Goal: Communication & Community: Answer question/provide support

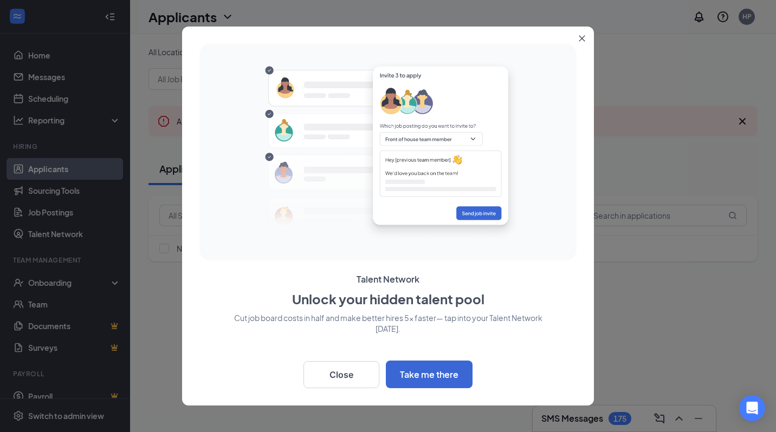
click at [585, 36] on button "Close" at bounding box center [584, 37] width 20 height 20
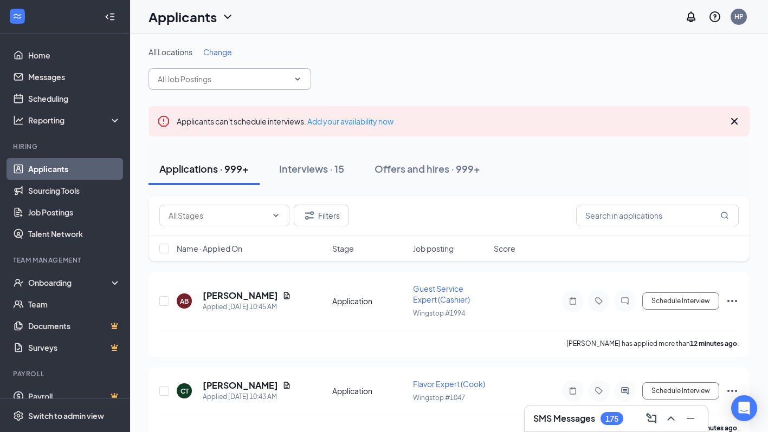
click at [290, 86] on span at bounding box center [229, 79] width 163 height 22
click at [289, 76] on span at bounding box center [229, 79] width 163 height 22
click at [299, 82] on icon "ChevronDown" at bounding box center [297, 79] width 9 height 9
click at [736, 122] on icon "Cross" at bounding box center [734, 121] width 7 height 7
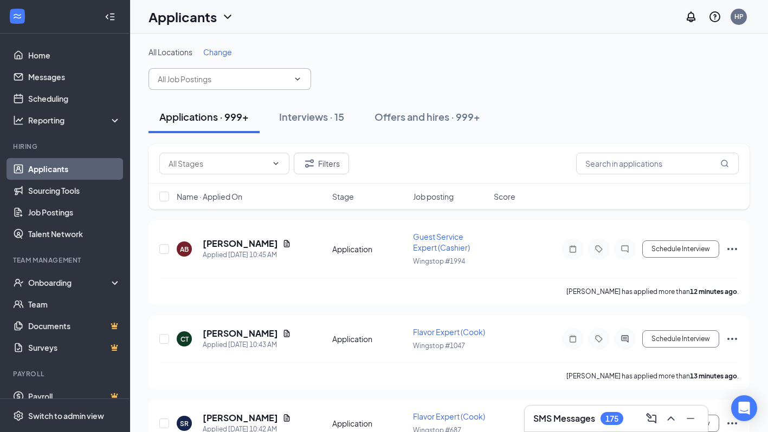
click at [282, 77] on input "text" at bounding box center [223, 79] width 131 height 12
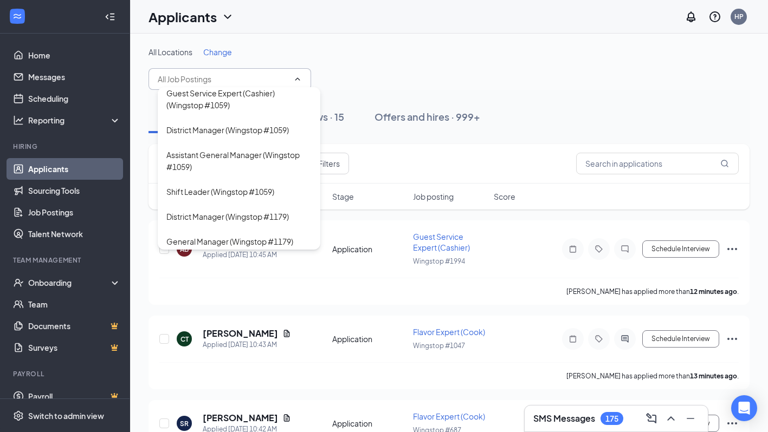
scroll to position [292, 0]
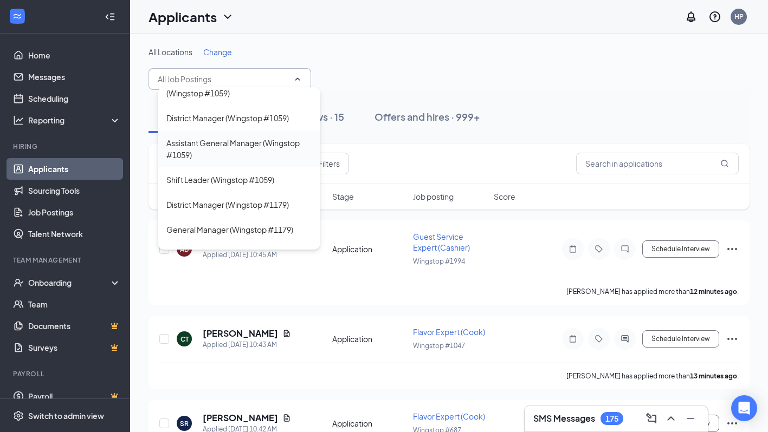
click at [268, 161] on div "Assistant General Manager (Wingstop #1059)" at bounding box center [238, 149] width 145 height 24
type input "Assistant General Manager (Wingstop #1059)"
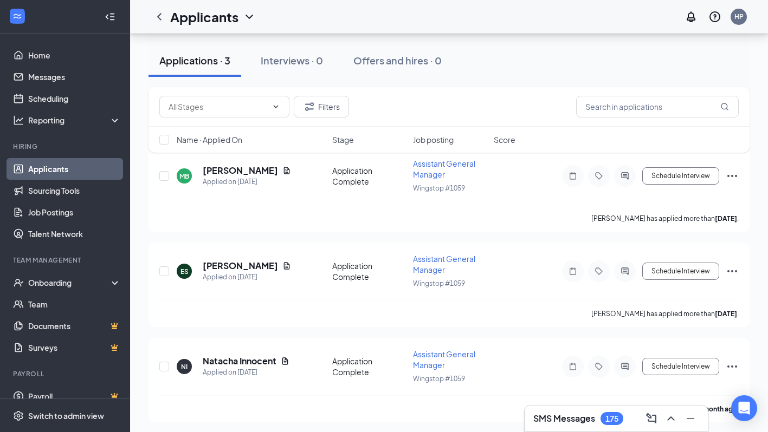
scroll to position [135, 0]
click at [445, 173] on div "Assistant General Manager" at bounding box center [450, 170] width 74 height 22
click at [436, 172] on span "Assistant General Manager" at bounding box center [444, 170] width 62 height 21
click at [439, 174] on span "Assistant General Manager" at bounding box center [444, 170] width 62 height 21
click at [266, 108] on input "text" at bounding box center [218, 107] width 99 height 12
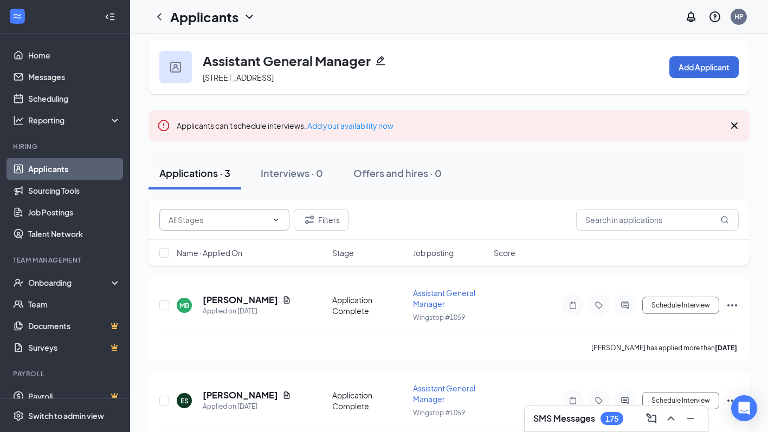
scroll to position [0, 0]
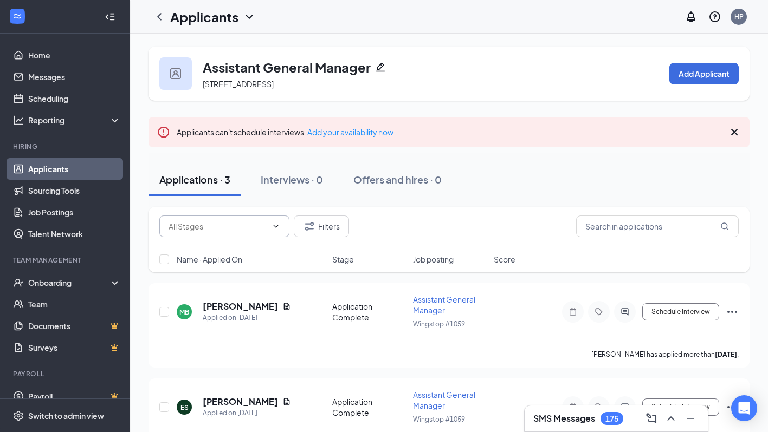
click at [249, 15] on icon "ChevronDown" at bounding box center [249, 16] width 13 height 13
click at [157, 18] on icon "ChevronLeft" at bounding box center [159, 16] width 13 height 13
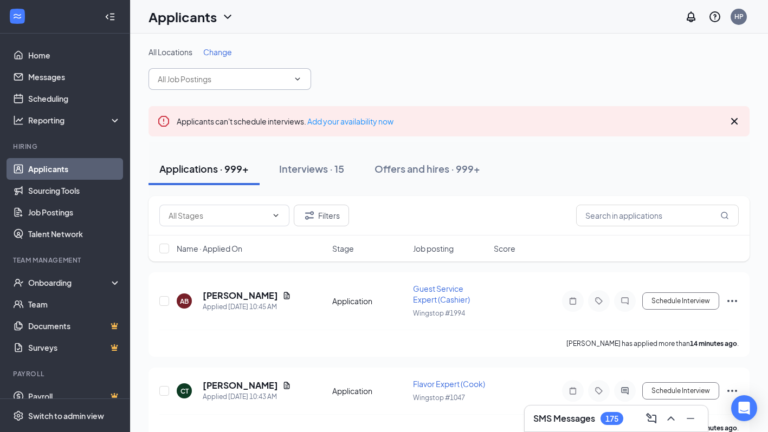
click at [242, 79] on input "text" at bounding box center [223, 79] width 131 height 12
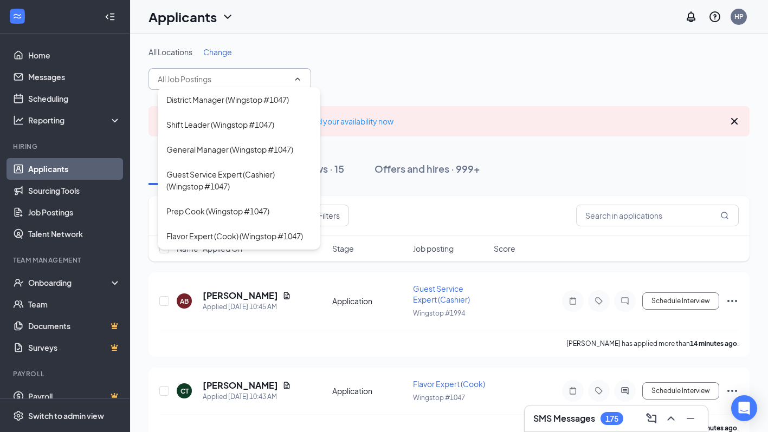
click at [443, 60] on div "All Locations Change District Manager (Wingstop #1047) Shift Leader (Wingstop #…" at bounding box center [448, 68] width 601 height 43
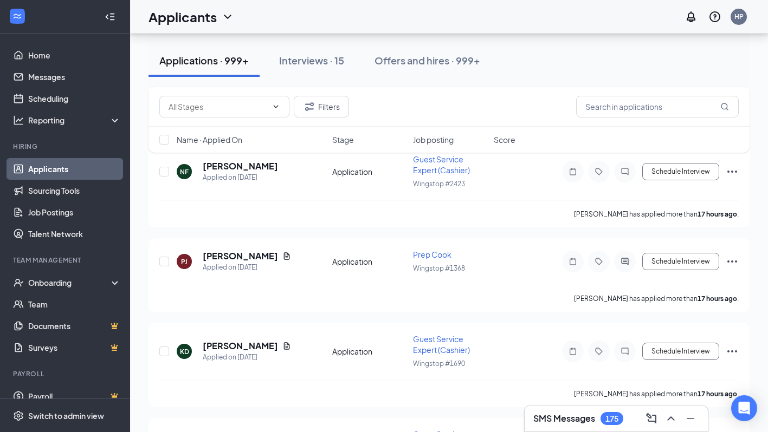
scroll to position [5667, 0]
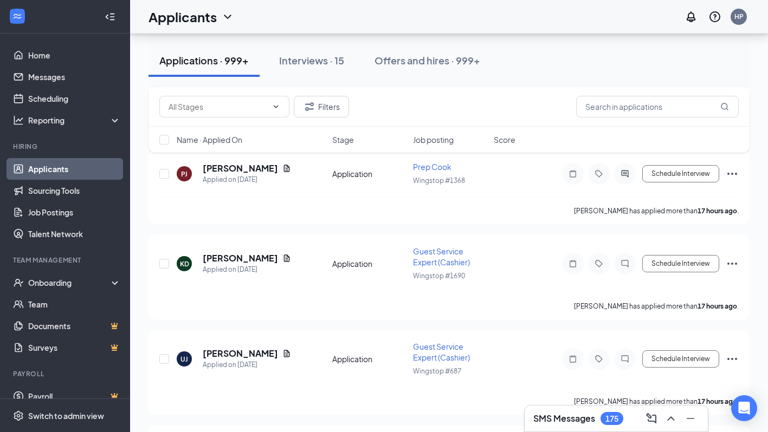
click at [442, 138] on span "Job posting" at bounding box center [433, 139] width 41 height 11
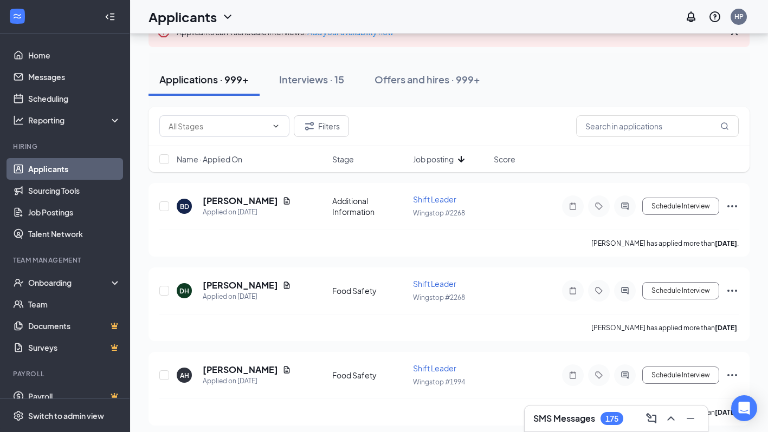
scroll to position [105, 0]
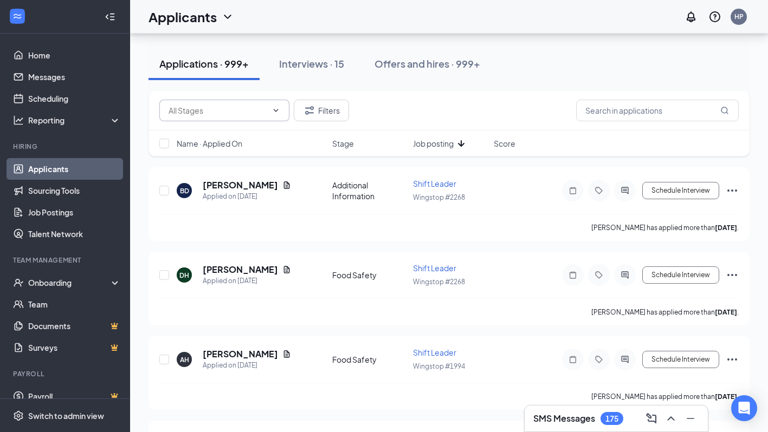
click at [261, 108] on input "text" at bounding box center [218, 111] width 99 height 12
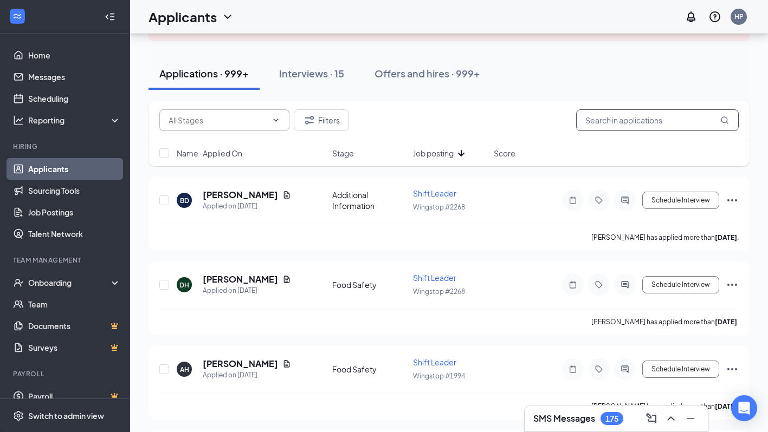
click at [673, 122] on input "text" at bounding box center [657, 120] width 163 height 22
type input "687"
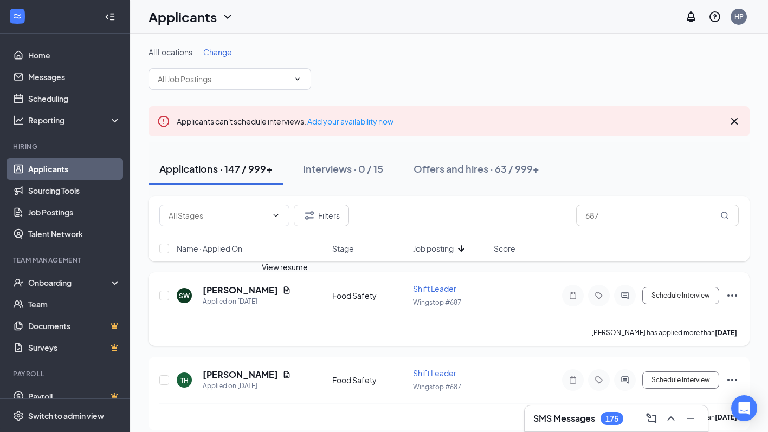
click at [285, 289] on icon "Document" at bounding box center [287, 290] width 6 height 7
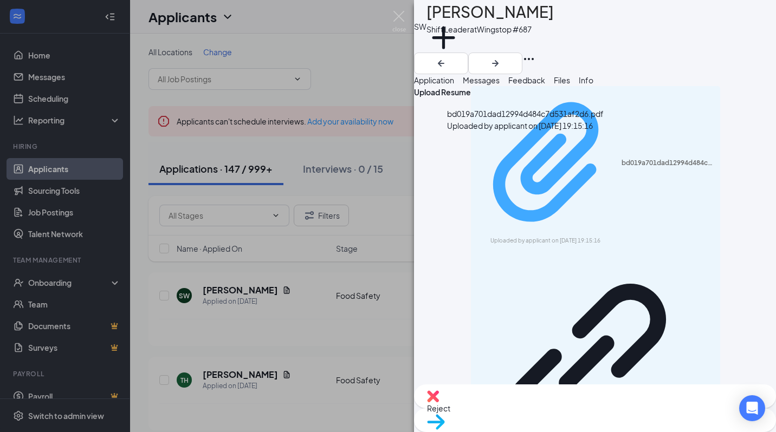
click at [622, 159] on div "bd019a701dad12994d484c7d531af2d6.pdf" at bounding box center [668, 163] width 93 height 9
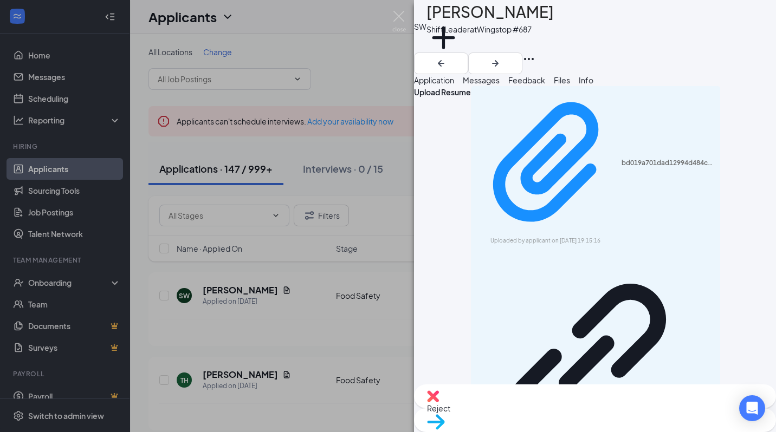
click at [500, 85] on span "Messages" at bounding box center [481, 80] width 37 height 10
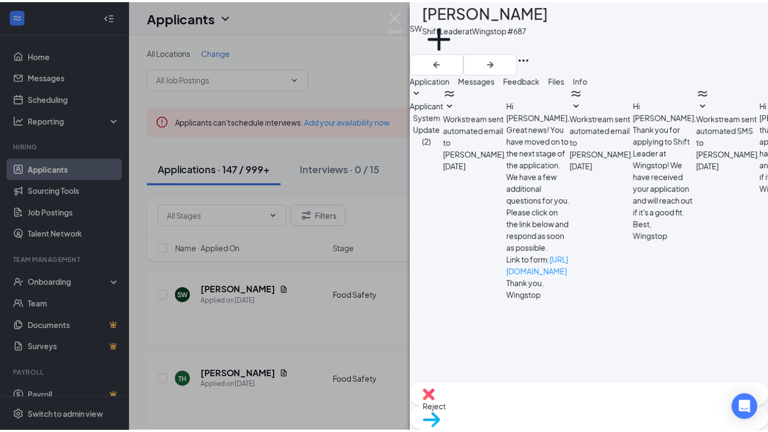
scroll to position [471, 0]
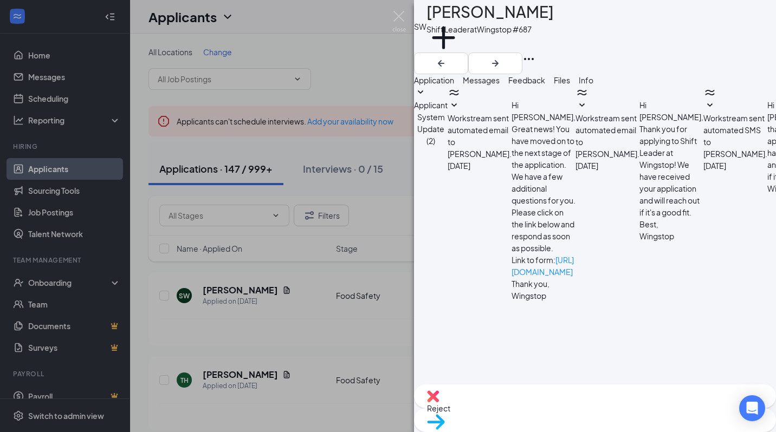
click at [307, 369] on div "SW [PERSON_NAME] Shift Leader at Wingstop #687 Add a tag Application Messages F…" at bounding box center [388, 216] width 776 height 432
click at [400, 20] on img at bounding box center [399, 21] width 14 height 21
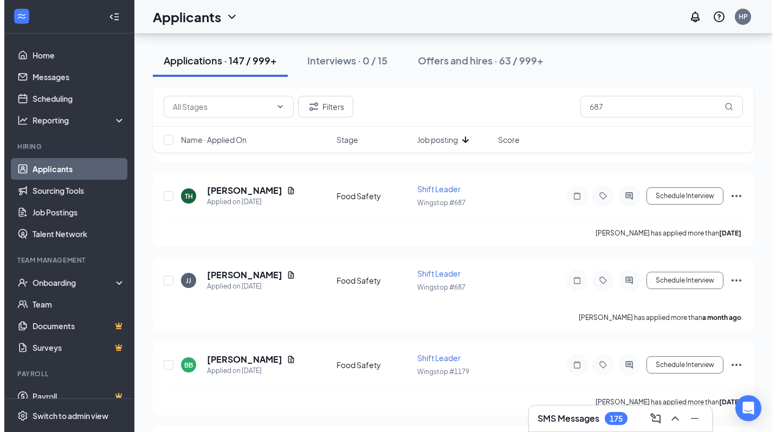
scroll to position [191, 0]
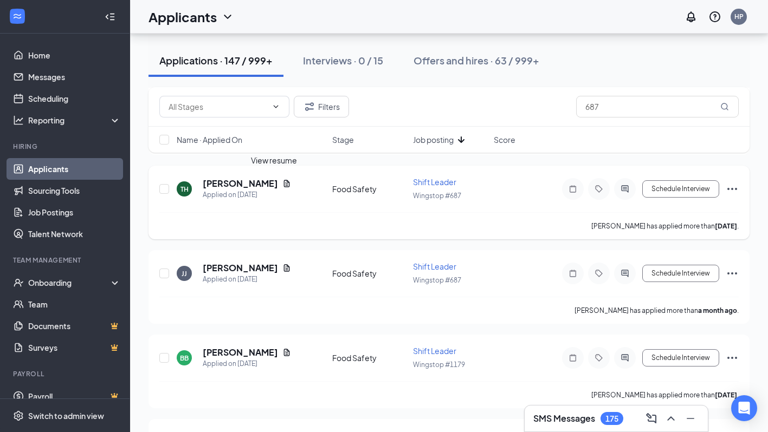
click at [284, 183] on icon "Document" at bounding box center [287, 183] width 6 height 7
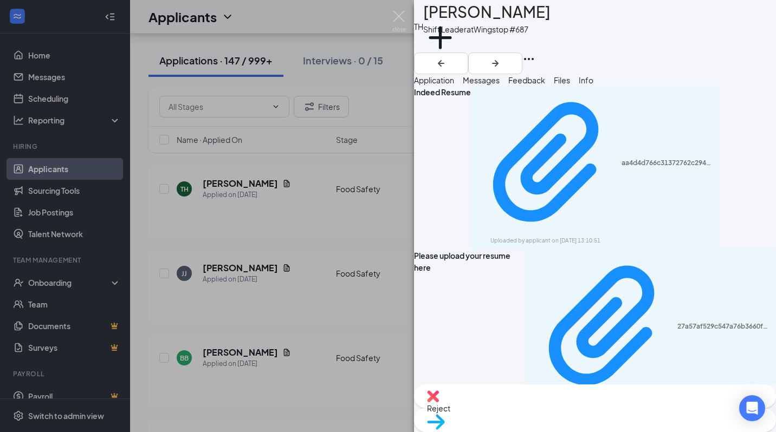
click at [500, 86] on button "Messages" at bounding box center [481, 80] width 37 height 12
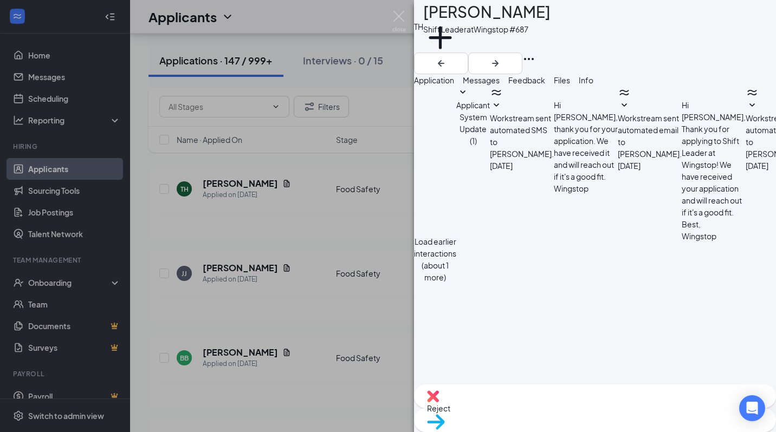
scroll to position [576, 0]
click at [398, 15] on img at bounding box center [399, 21] width 14 height 21
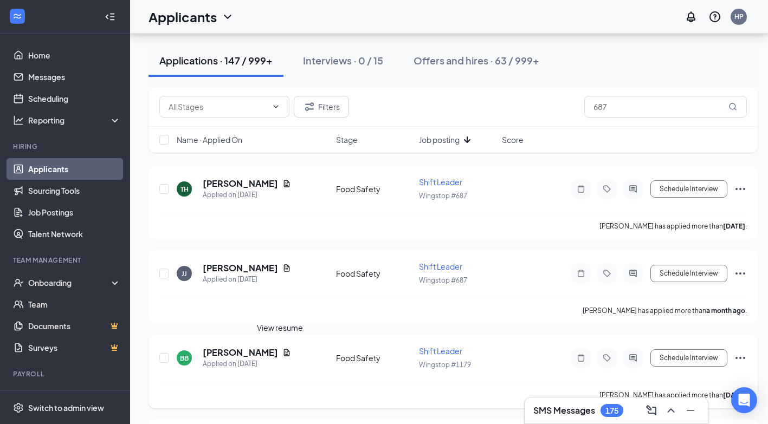
click at [284, 351] on icon "Document" at bounding box center [287, 352] width 6 height 7
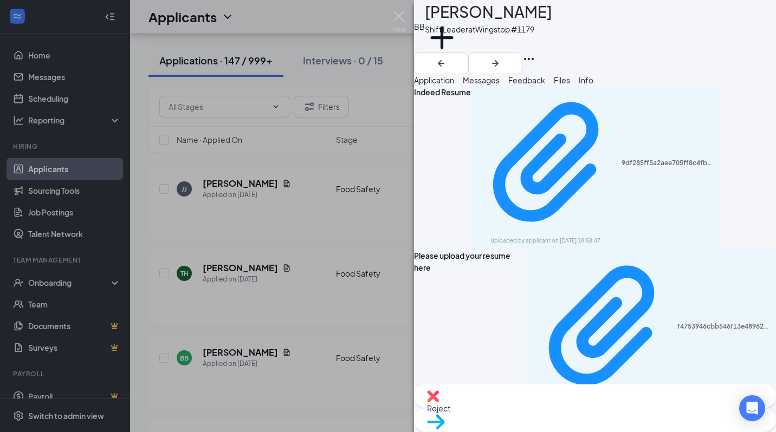
click at [500, 85] on span "Messages" at bounding box center [481, 80] width 37 height 10
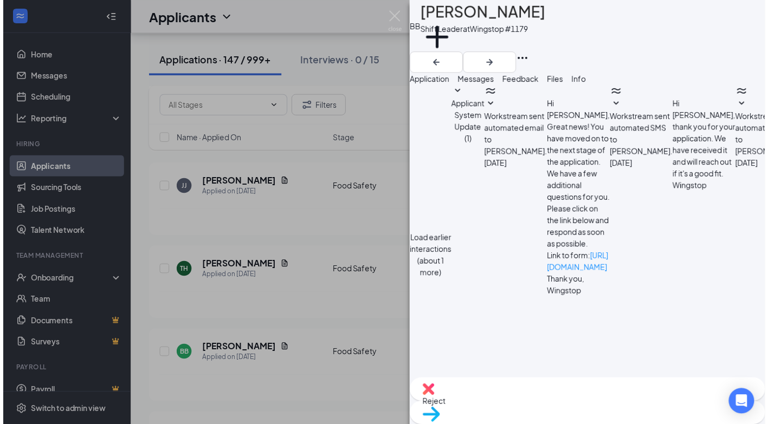
scroll to position [568, 0]
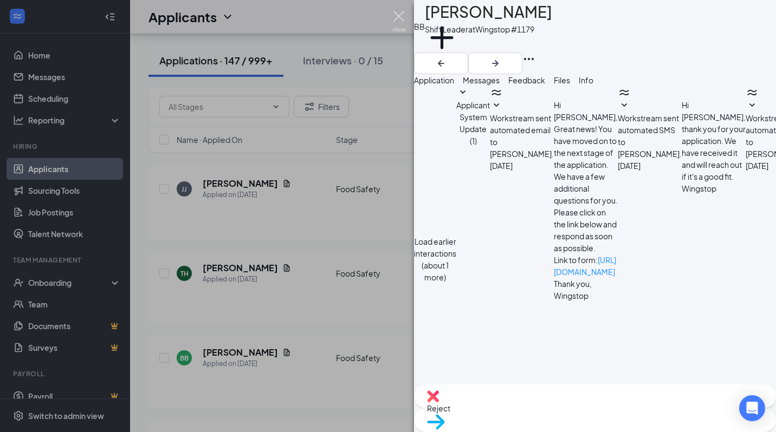
click at [396, 20] on img at bounding box center [399, 21] width 14 height 21
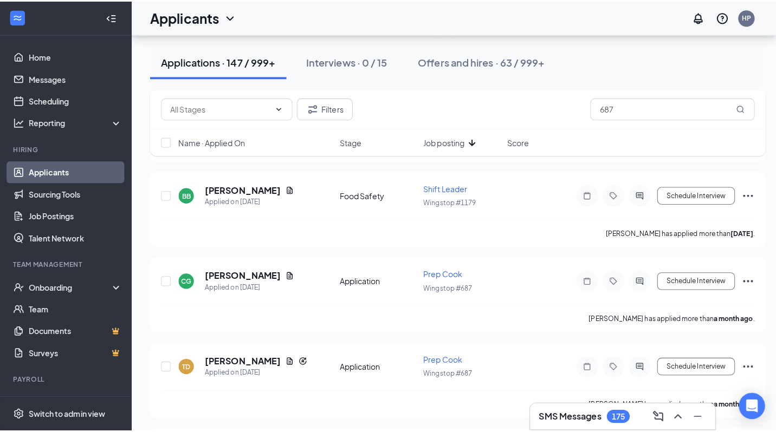
scroll to position [353, 0]
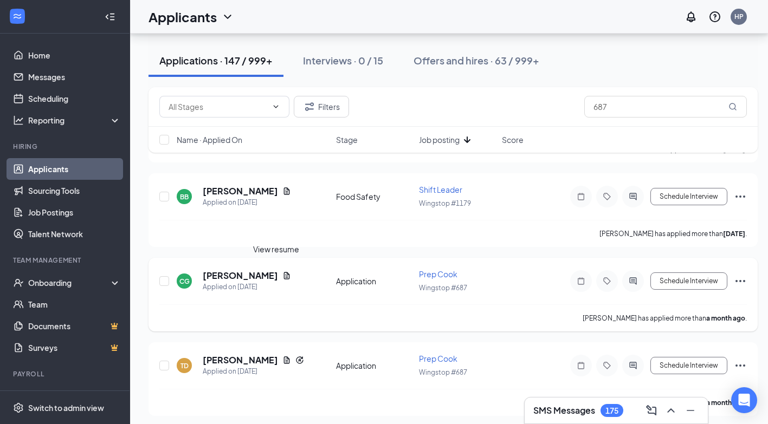
click at [284, 272] on icon "Document" at bounding box center [287, 275] width 6 height 7
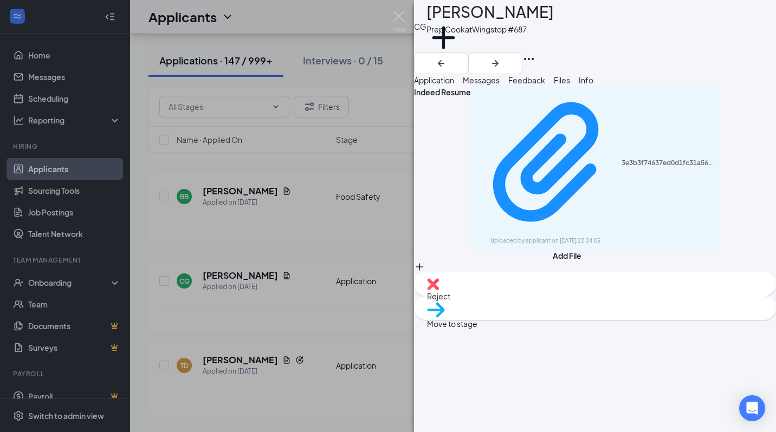
click at [500, 83] on span "Messages" at bounding box center [481, 80] width 37 height 10
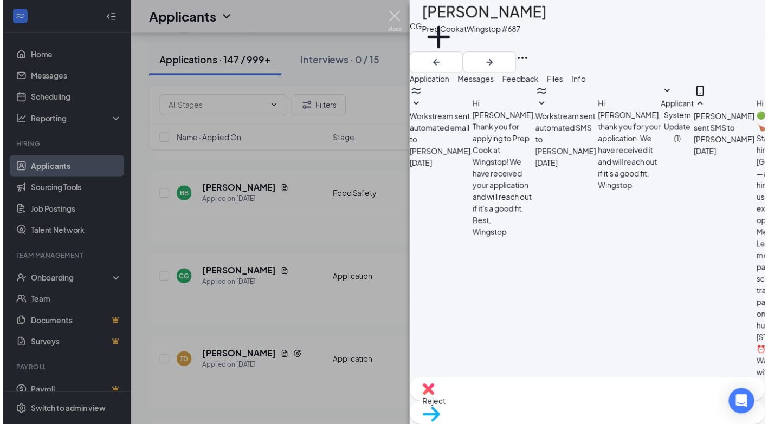
scroll to position [318, 0]
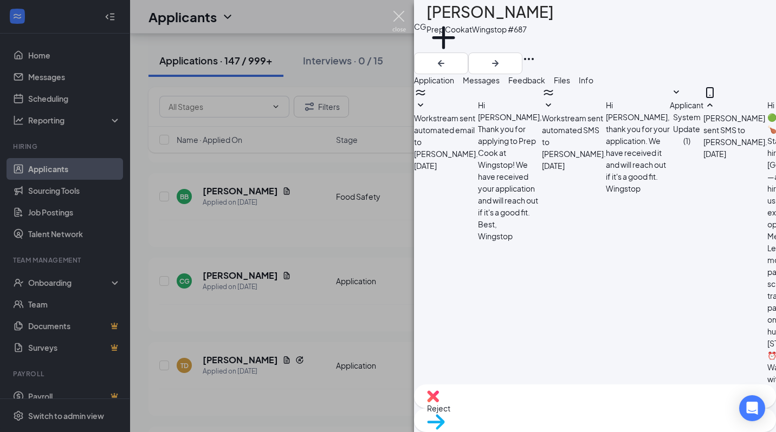
click at [405, 19] on img at bounding box center [399, 21] width 14 height 21
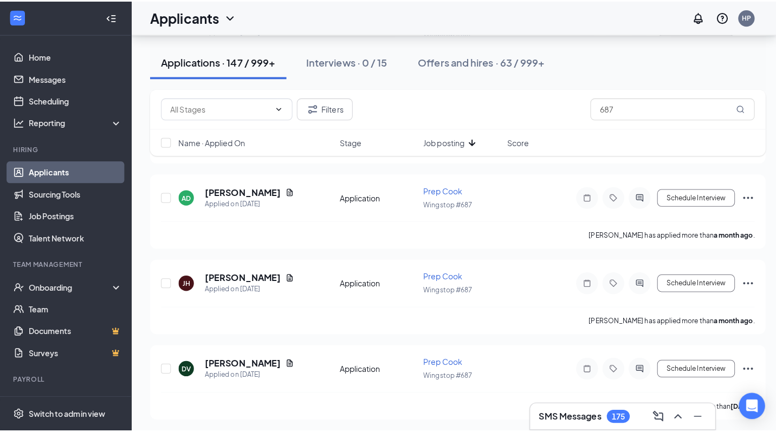
scroll to position [1525, 0]
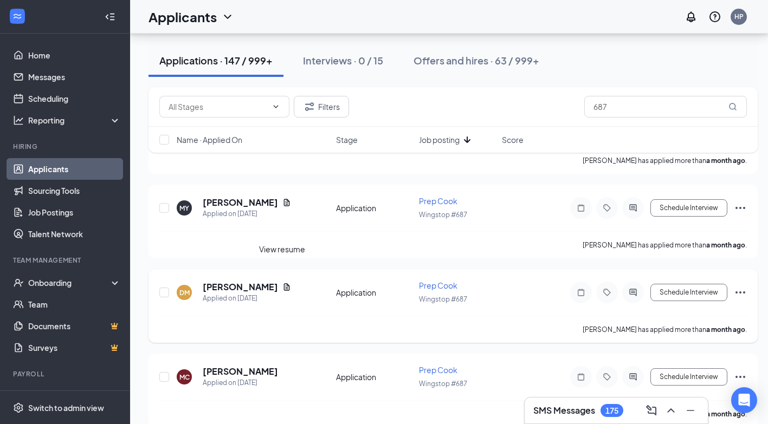
click at [284, 283] on icon "Document" at bounding box center [287, 286] width 6 height 7
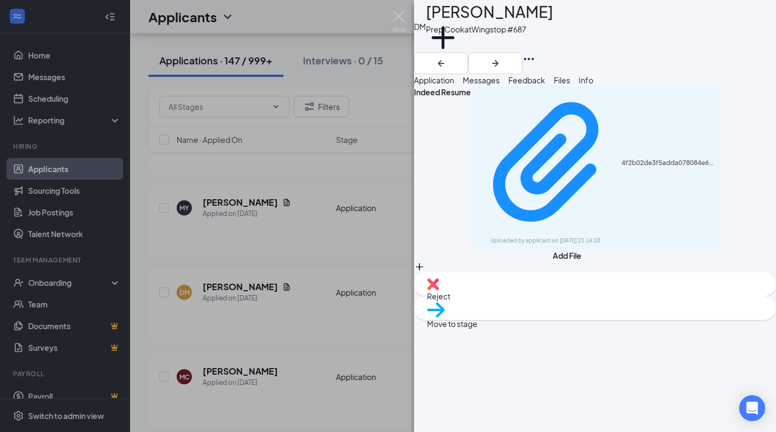
click at [500, 85] on span "Messages" at bounding box center [481, 80] width 37 height 10
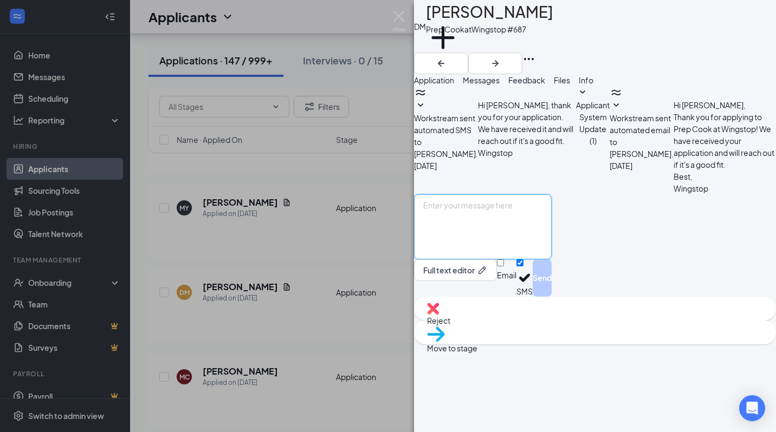
click at [486, 260] on textarea at bounding box center [483, 227] width 138 height 65
paste textarea "🟢 Wingstop Job Fair 🍗 Flavor Your Future Starts Here We’re hiring in [GEOGRAPHI…"
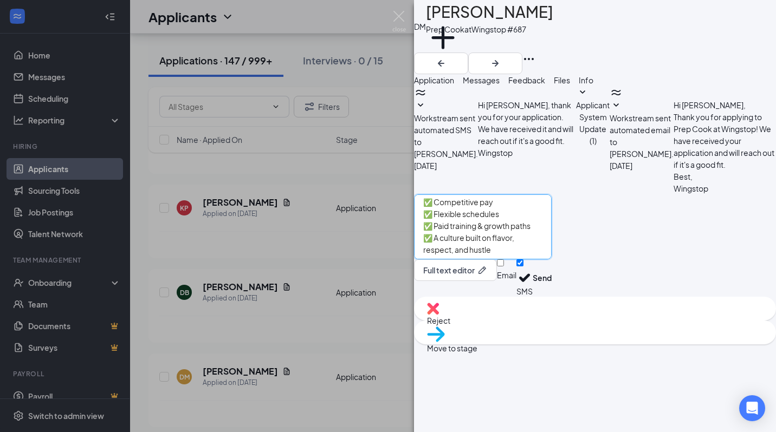
scroll to position [72, 0]
click at [552, 260] on textarea "🟢 Wingstop Job Fair 🍗 Flavor Your Future Starts Here We’re hiring in [GEOGRAPHI…" at bounding box center [483, 227] width 138 height 65
drag, startPoint x: 740, startPoint y: 309, endPoint x: 740, endPoint y: 295, distance: 14.1
click at [552, 260] on textarea "🟢 Wingstop Job Fair 🍗 Flavor Your Future Starts Here We’re hiring in [GEOGRAPHI…" at bounding box center [483, 227] width 138 height 65
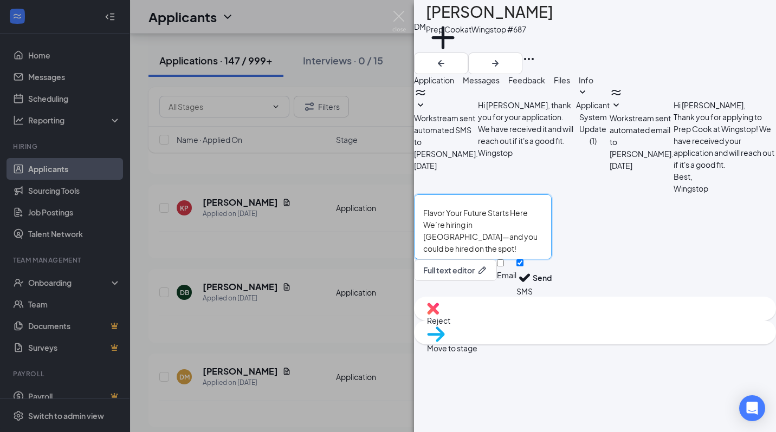
click at [450, 260] on textarea "🟢 Wingstop Job Fair 🍗 Flavor Your Future Starts Here We’re hiring in [GEOGRAPHI…" at bounding box center [483, 227] width 138 height 65
click at [511, 260] on textarea "🟢 Wingstop Job Fair 🍗 Flavor Your Future Starts Here We’re hiring in [GEOGRAPHI…" at bounding box center [483, 227] width 138 height 65
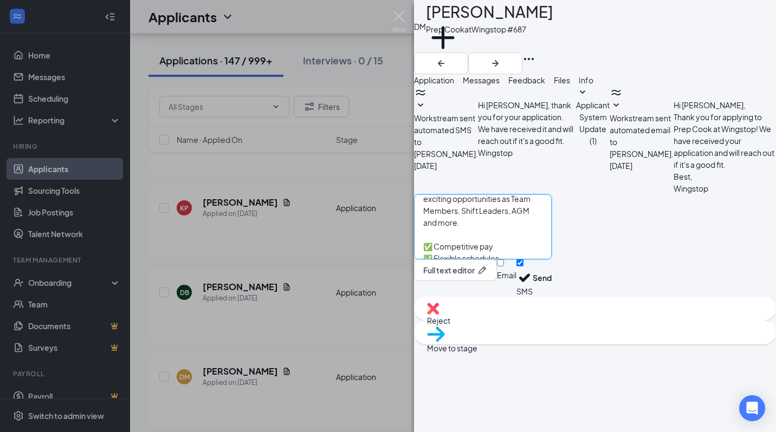
scroll to position [66, 0]
drag, startPoint x: 625, startPoint y: 342, endPoint x: 445, endPoint y: 303, distance: 184.0
click at [445, 260] on textarea "🟢 Wingstop Job Fair 🍗 We’re hiring in [GEOGRAPHIC_DATA]—and you could be hired …" at bounding box center [483, 227] width 138 height 65
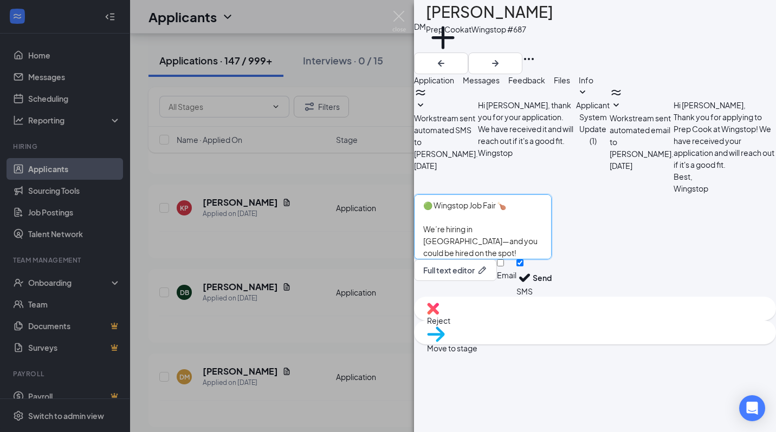
drag, startPoint x: 566, startPoint y: 347, endPoint x: 436, endPoint y: 282, distance: 146.1
click at [436, 282] on div "🟢 Wingstop Job Fair 🍗 We’re hiring in [GEOGRAPHIC_DATA]—and you could be hired …" at bounding box center [483, 246] width 138 height 102
type textarea "🟢 Wingstop Job Fair 🍗 We’re hiring in [GEOGRAPHIC_DATA]—and you could be hired …"
click at [504, 267] on input "Email" at bounding box center [500, 263] width 7 height 7
checkbox input "true"
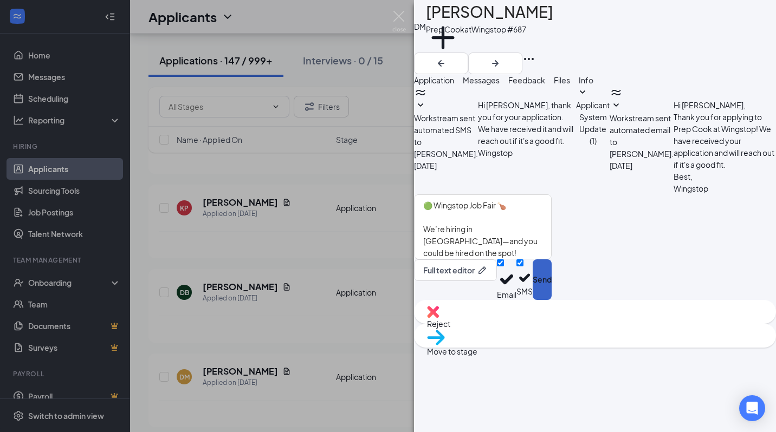
click at [552, 300] on button "Send" at bounding box center [542, 280] width 19 height 41
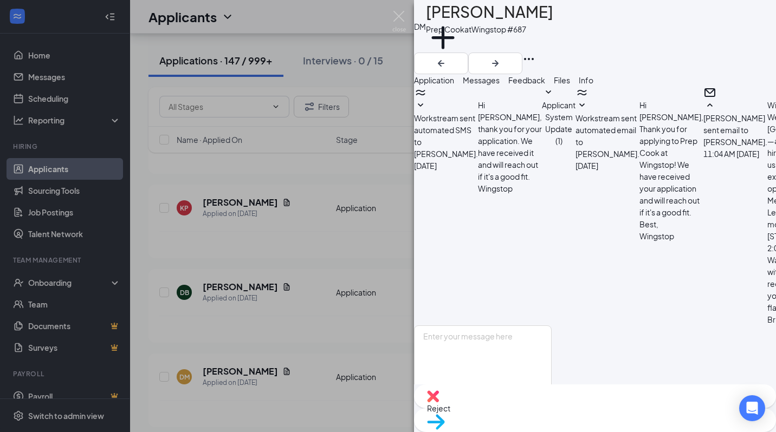
scroll to position [411, 0]
click at [284, 357] on div "[PERSON_NAME] Prep Cook at Wingstop #687 Add a tag Application Messages Feedbac…" at bounding box center [388, 216] width 776 height 432
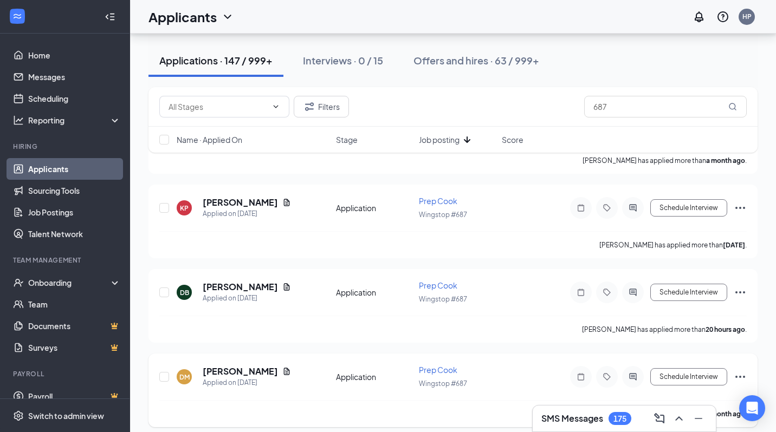
click at [282, 367] on icon "Document" at bounding box center [286, 371] width 9 height 9
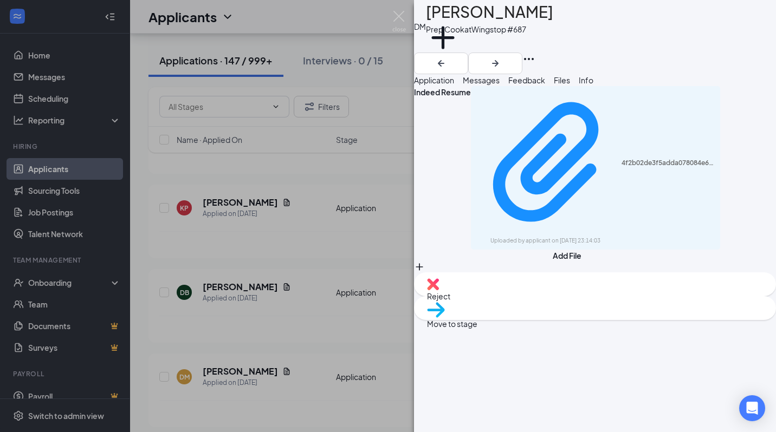
click at [500, 81] on button "Messages" at bounding box center [481, 80] width 37 height 12
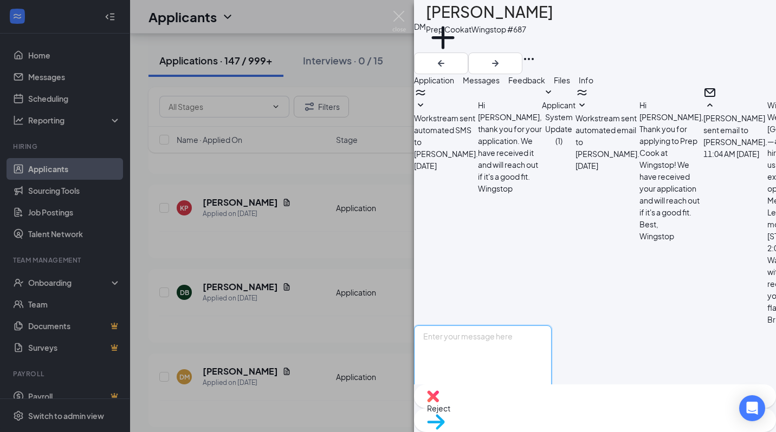
click at [482, 326] on textarea at bounding box center [483, 358] width 138 height 65
click at [284, 367] on div "[PERSON_NAME] Prep Cook at Wingstop #687 Add a tag Application Messages Feedbac…" at bounding box center [388, 216] width 776 height 432
click at [394, 19] on img at bounding box center [399, 21] width 14 height 21
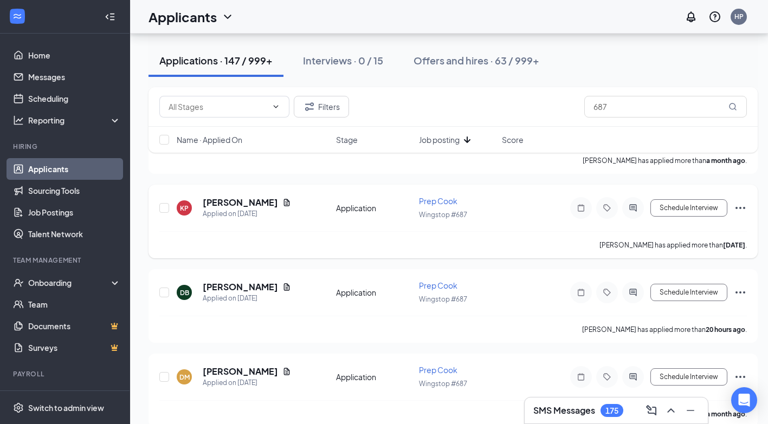
click at [282, 198] on icon "Document" at bounding box center [286, 202] width 9 height 9
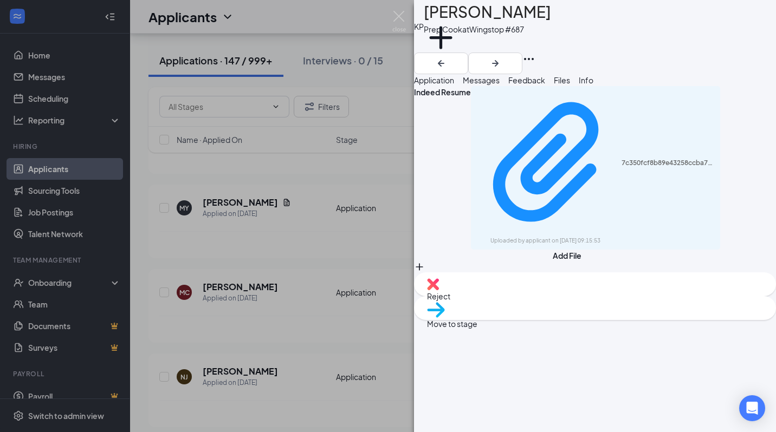
click at [500, 80] on button "Messages" at bounding box center [481, 80] width 37 height 12
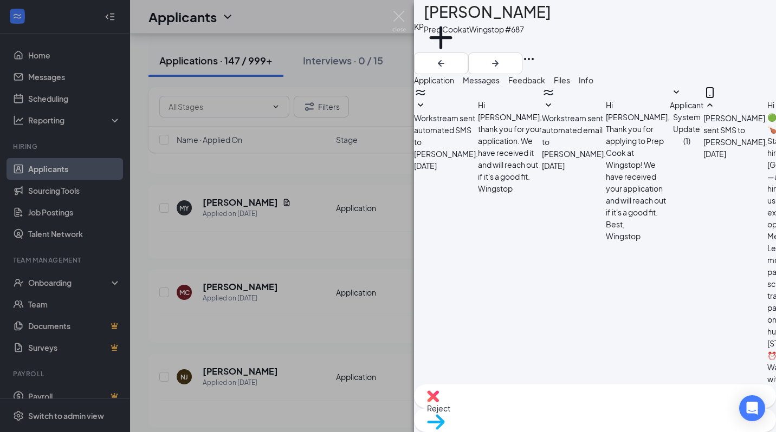
scroll to position [318, 0]
click at [397, 17] on img at bounding box center [399, 21] width 14 height 21
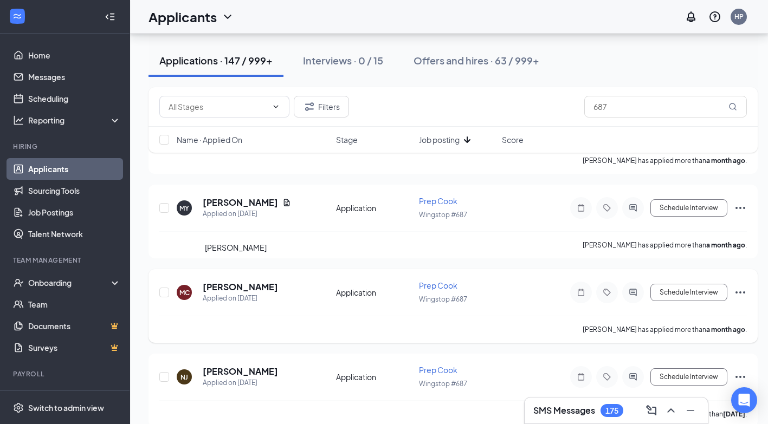
click at [238, 281] on h5 "[PERSON_NAME]" at bounding box center [240, 287] width 75 height 12
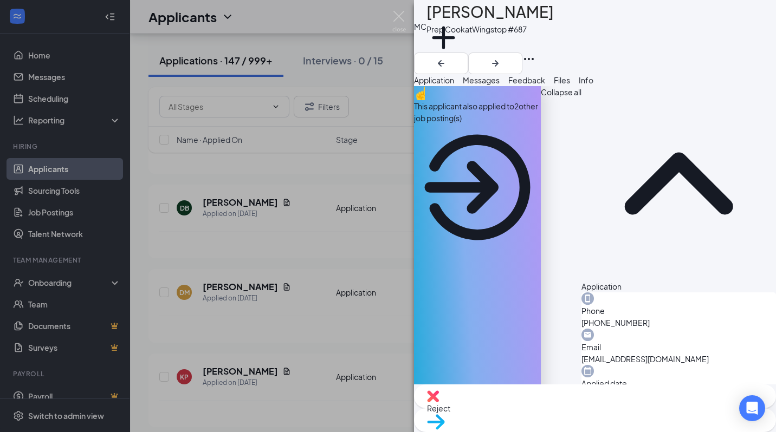
click at [500, 85] on span "Messages" at bounding box center [481, 80] width 37 height 10
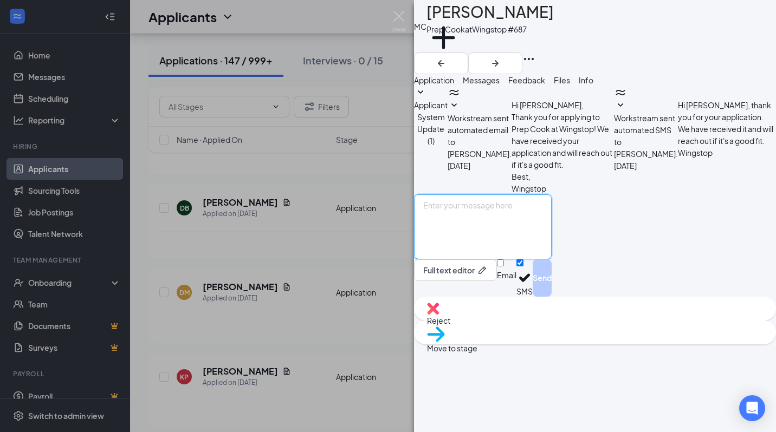
click at [493, 260] on textarea at bounding box center [483, 227] width 138 height 65
paste textarea "🟢 Wingstop Job Fair 🍗 We’re hiring in [GEOGRAPHIC_DATA]—and you could be hired …"
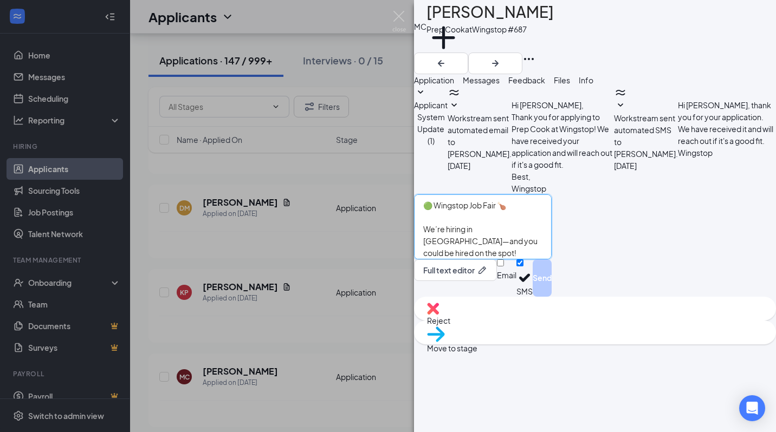
scroll to position [95, 0]
type textarea "🟢 Wingstop Job Fair 🍗 We’re hiring in [GEOGRAPHIC_DATA]—and you could be hired …"
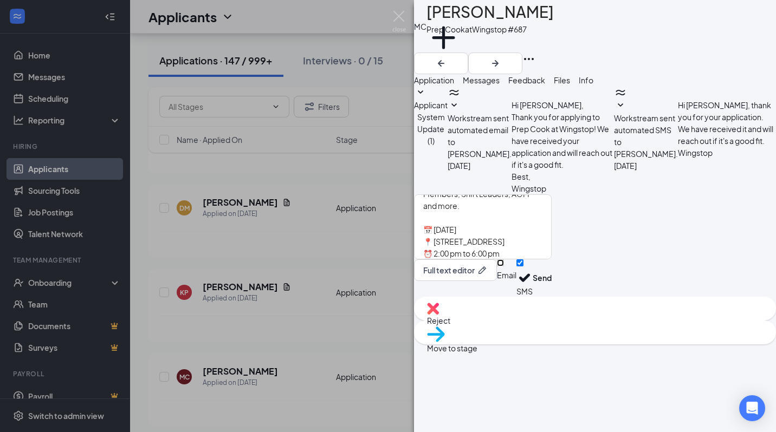
click at [504, 267] on input "Email" at bounding box center [500, 263] width 7 height 7
checkbox input "true"
click at [552, 300] on button "Send" at bounding box center [542, 280] width 19 height 41
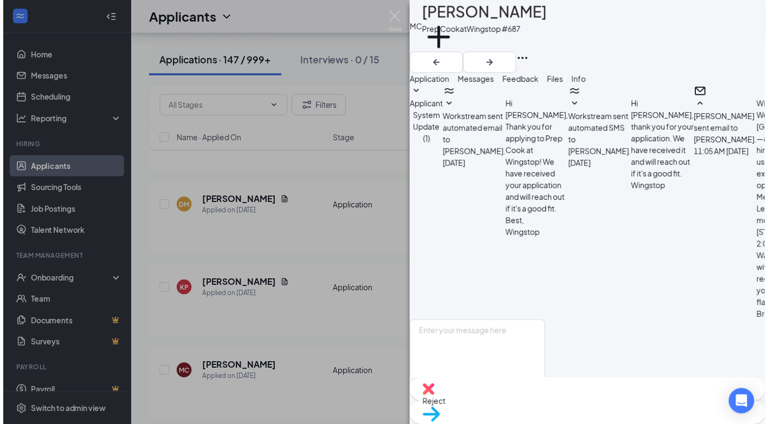
scroll to position [411, 0]
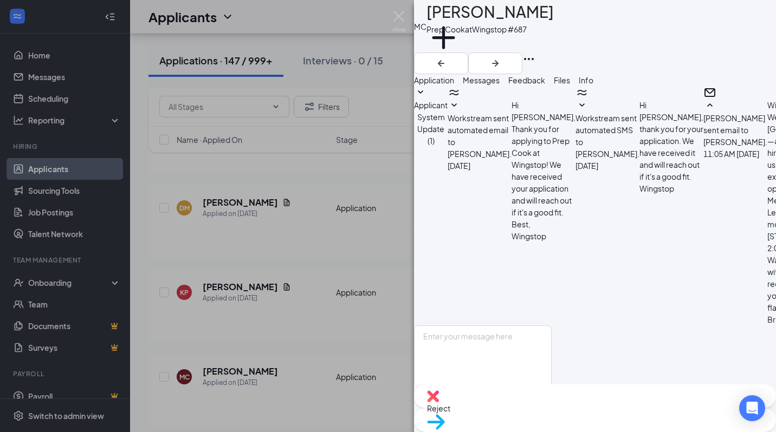
click at [389, 27] on div "MC [PERSON_NAME] Prep Cook at Wingstop #687 Add a tag Application Messages Feed…" at bounding box center [388, 216] width 776 height 432
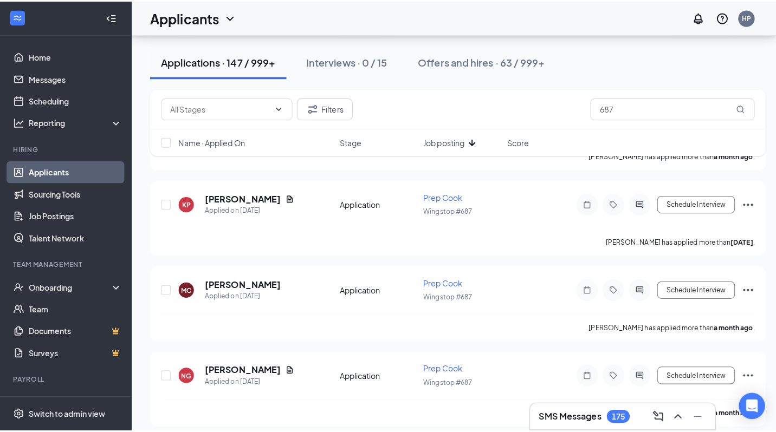
scroll to position [1769, 0]
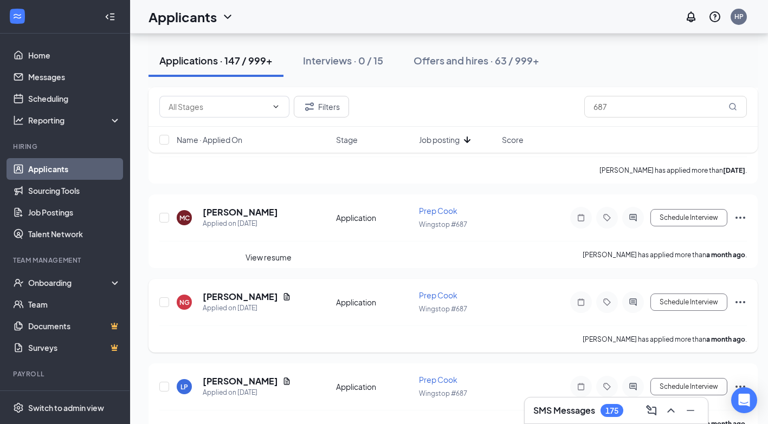
click at [282, 293] on icon "Document" at bounding box center [286, 297] width 9 height 9
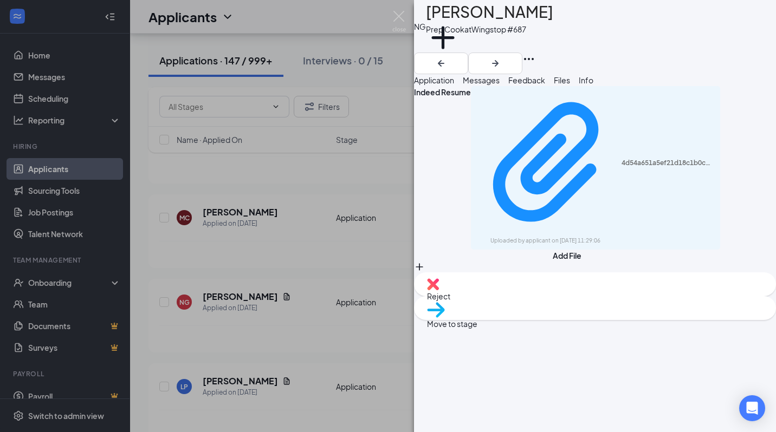
drag, startPoint x: 527, startPoint y: 84, endPoint x: 528, endPoint y: 101, distance: 17.4
click at [500, 84] on span "Messages" at bounding box center [481, 80] width 37 height 10
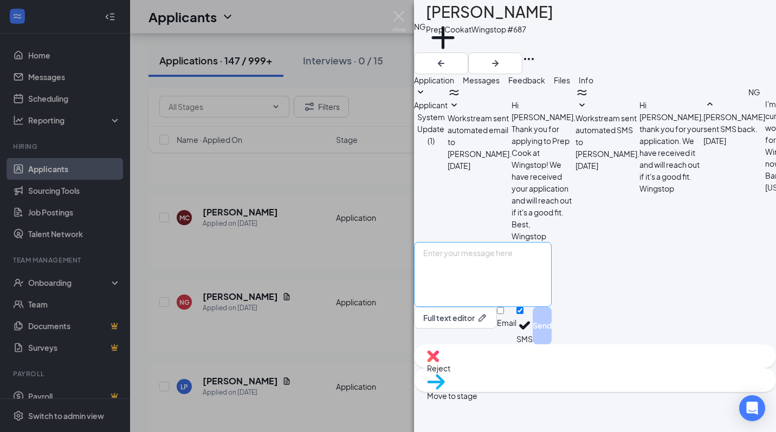
scroll to position [80, 0]
click at [552, 307] on textarea at bounding box center [483, 274] width 138 height 65
type textarea "Hello [PERSON_NAME]: Are you still interested?"
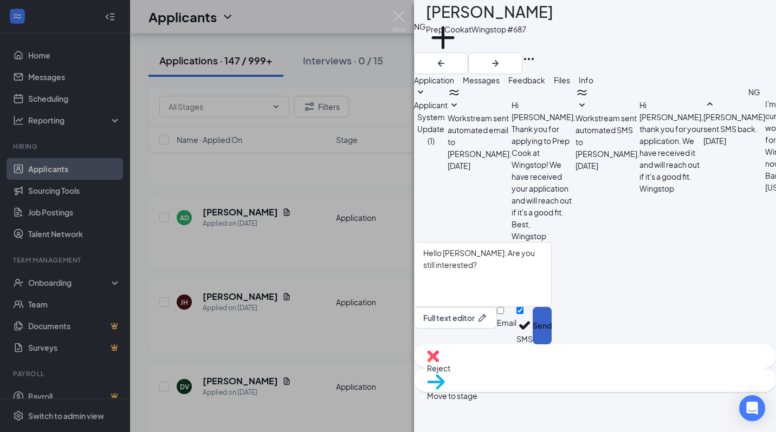
click at [552, 345] on button "Send" at bounding box center [542, 325] width 19 height 37
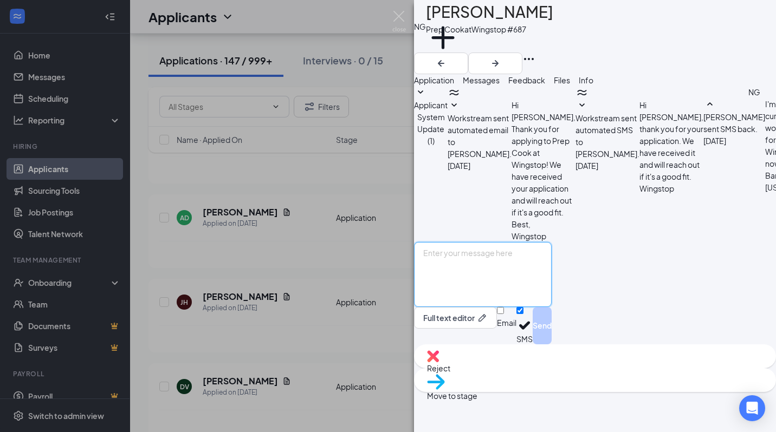
paste textarea "🟢 Wingstop Job Fair 🍗 We’re hiring in [GEOGRAPHIC_DATA]—and you could be hired …"
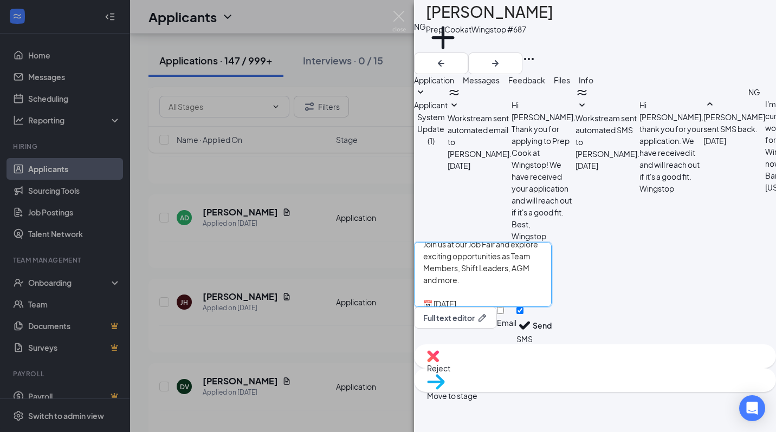
scroll to position [102, 0]
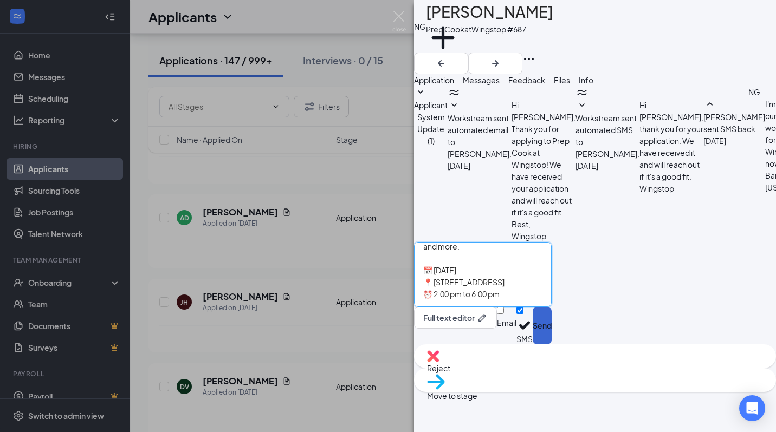
type textarea "🟢 Wingstop Job Fair 🍗 We’re hiring in [GEOGRAPHIC_DATA]—and you could be hired …"
click at [552, 345] on button "Send" at bounding box center [542, 325] width 19 height 37
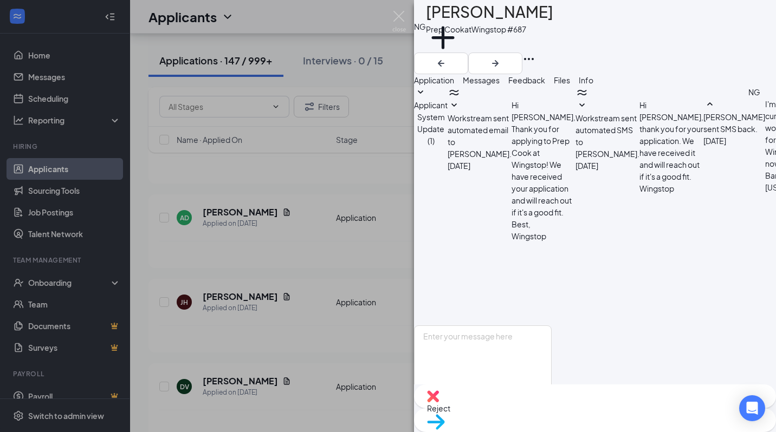
scroll to position [373, 0]
click at [504, 391] on input "Email" at bounding box center [500, 394] width 7 height 7
checkbox input "true"
click at [552, 326] on textarea at bounding box center [483, 358] width 138 height 65
paste textarea "🟢 Wingstop Job Fair 🍗 We’re hiring in [GEOGRAPHIC_DATA]—and you could be hired …"
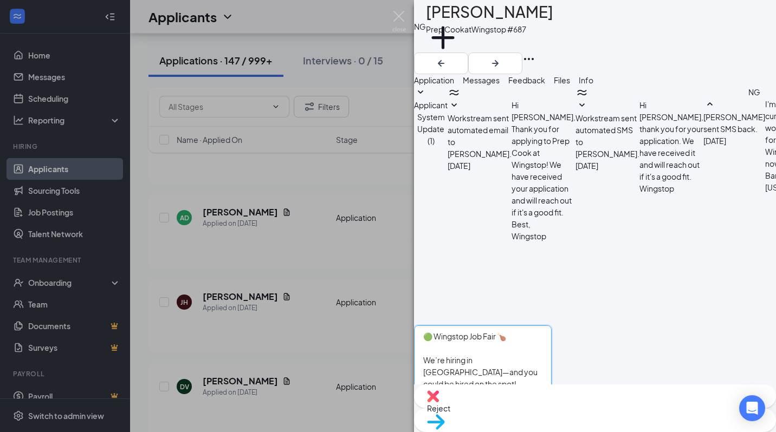
scroll to position [95, 0]
type textarea "🟢 Wingstop Job Fair 🍗 We’re hiring in [GEOGRAPHIC_DATA]—and you could be hired …"
drag, startPoint x: 719, startPoint y: 375, endPoint x: 707, endPoint y: 381, distance: 13.6
click at [552, 391] on button "Send" at bounding box center [542, 411] width 19 height 41
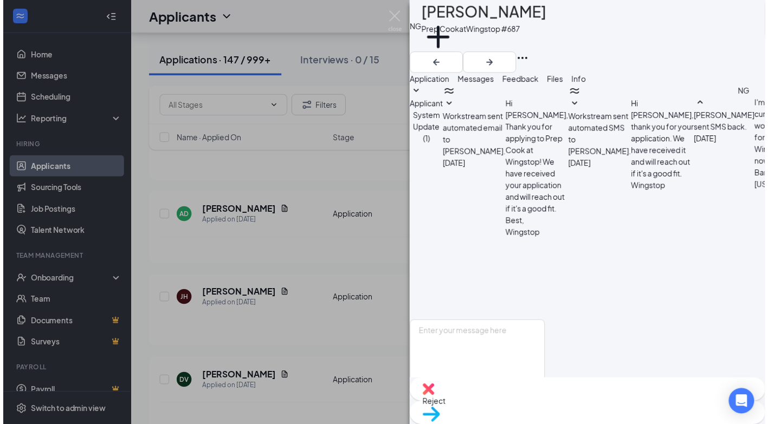
scroll to position [822, 0]
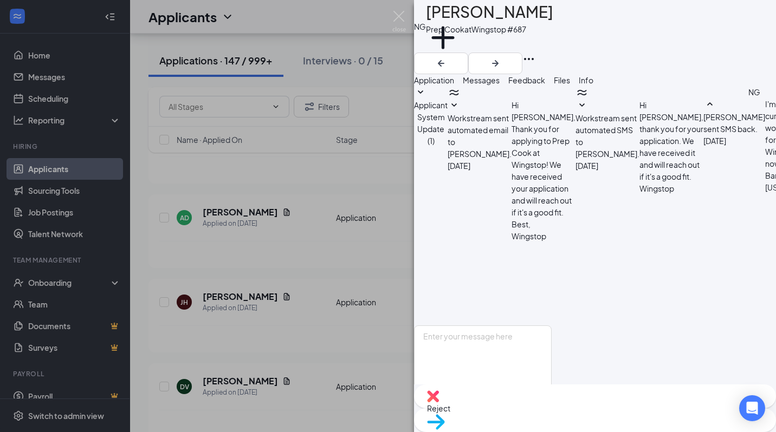
click at [325, 244] on div "NG [PERSON_NAME] Prep Cook at Wingstop #687 Add a tag Application Messages Feed…" at bounding box center [388, 216] width 776 height 432
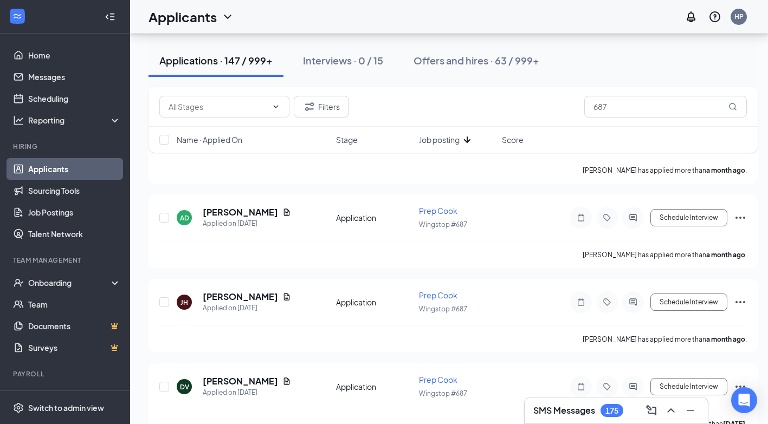
click at [400, 20] on div "Applicants HP" at bounding box center [449, 17] width 638 height 34
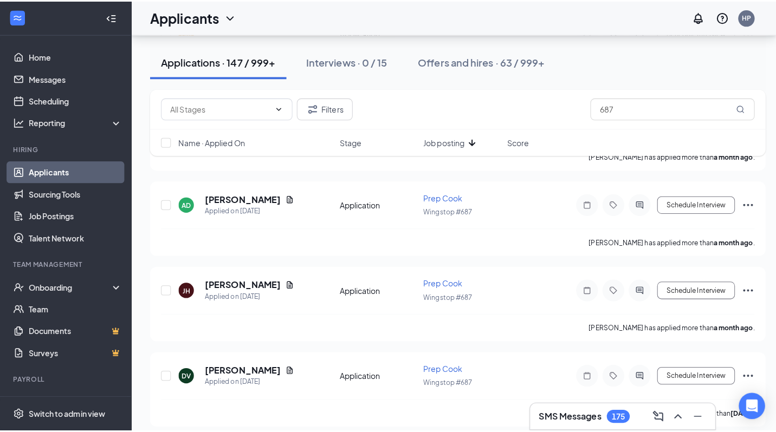
scroll to position [1782, 0]
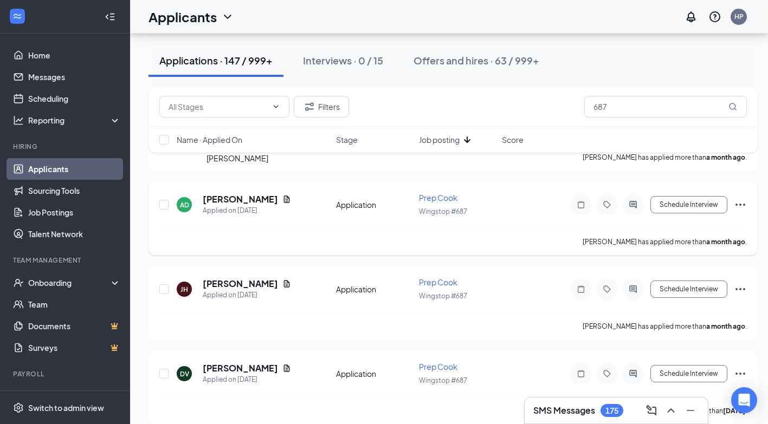
click at [228, 193] on h5 "[PERSON_NAME]" at bounding box center [240, 199] width 75 height 12
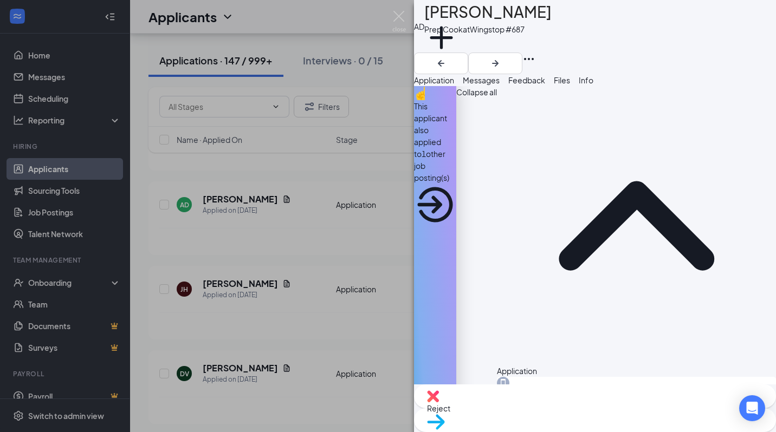
click at [500, 86] on div "Messages" at bounding box center [481, 80] width 37 height 12
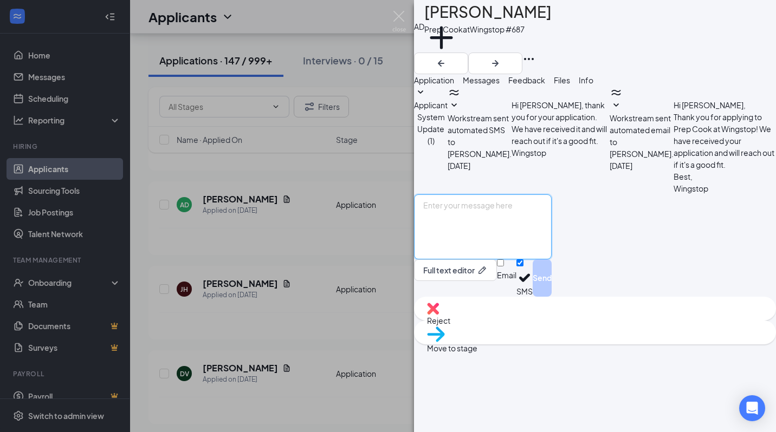
click at [471, 260] on textarea at bounding box center [483, 227] width 138 height 65
paste textarea "🟢 Wingstop Job Fair 🍗 We’re hiring in [GEOGRAPHIC_DATA]—and you could be hired …"
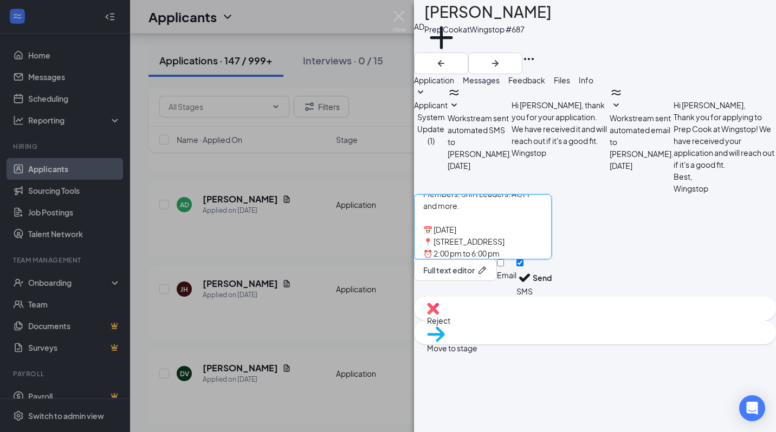
type textarea "🟢 Wingstop Job Fair 🍗 We’re hiring in [GEOGRAPHIC_DATA]—and you could be hired …"
click at [552, 297] on button "Send" at bounding box center [542, 278] width 19 height 37
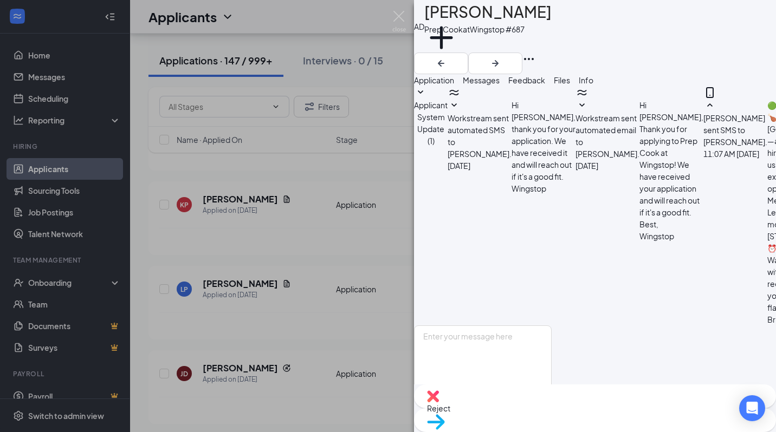
scroll to position [187, 0]
click at [300, 274] on div "AD [PERSON_NAME] Prep Cook at Wingstop #687 Add a tag Application Messages Feed…" at bounding box center [388, 216] width 776 height 432
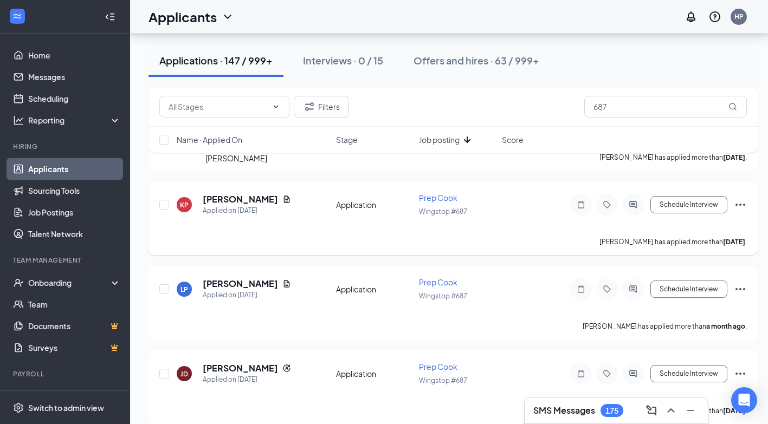
click at [225, 193] on h5 "[PERSON_NAME]" at bounding box center [240, 199] width 75 height 12
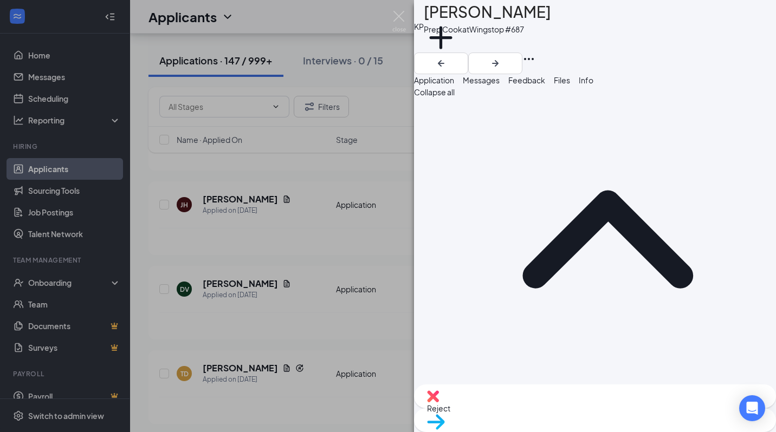
click at [500, 86] on button "Messages" at bounding box center [481, 80] width 37 height 12
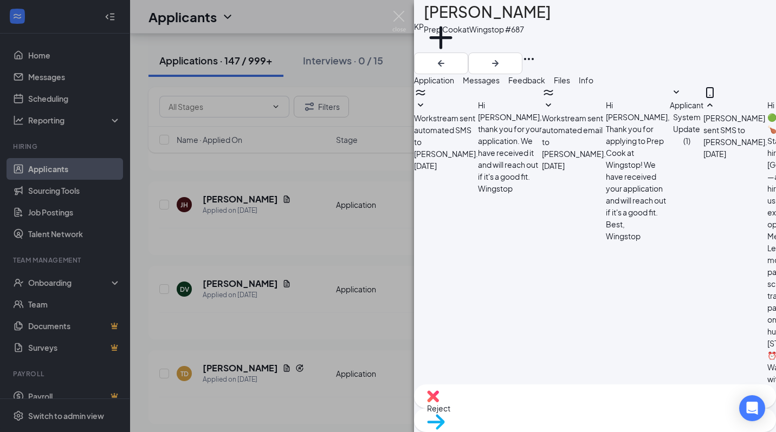
scroll to position [318, 0]
click at [398, 17] on img at bounding box center [399, 21] width 14 height 21
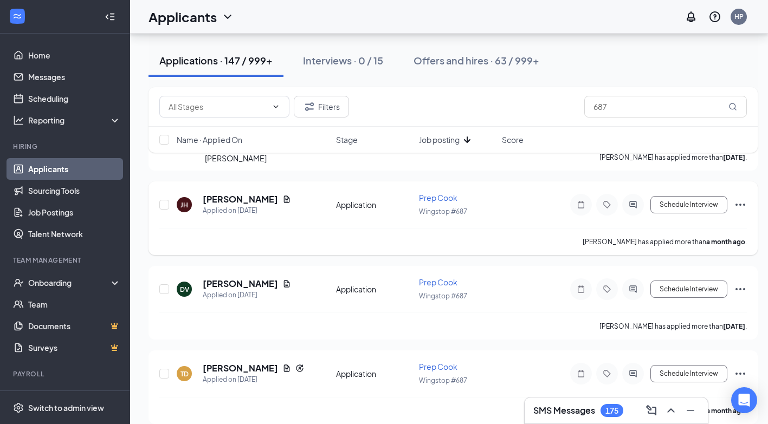
click at [232, 193] on h5 "[PERSON_NAME]" at bounding box center [240, 199] width 75 height 12
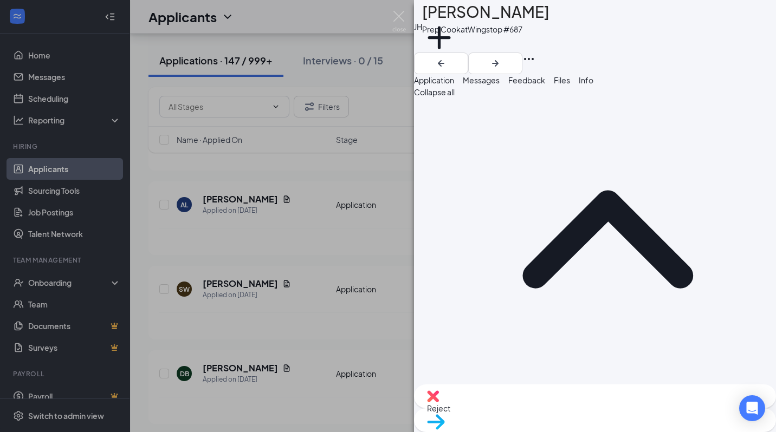
click at [500, 86] on div "Messages" at bounding box center [481, 80] width 37 height 12
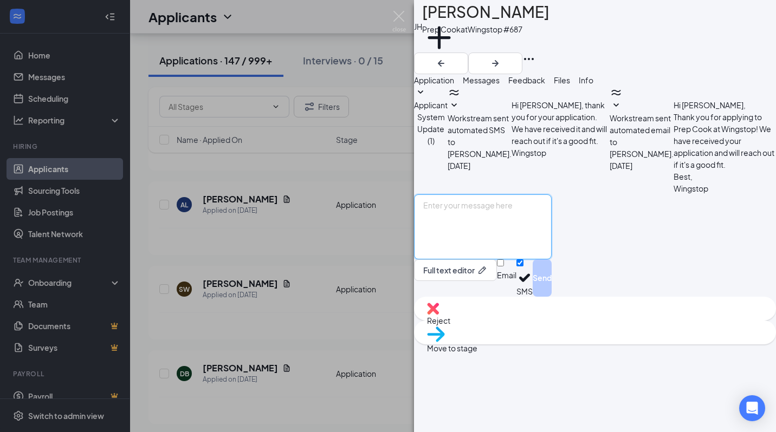
click at [475, 260] on textarea at bounding box center [483, 227] width 138 height 65
paste textarea "🟢 Wingstop Job Fair 🍗 We’re hiring in [GEOGRAPHIC_DATA]—and you could be hired …"
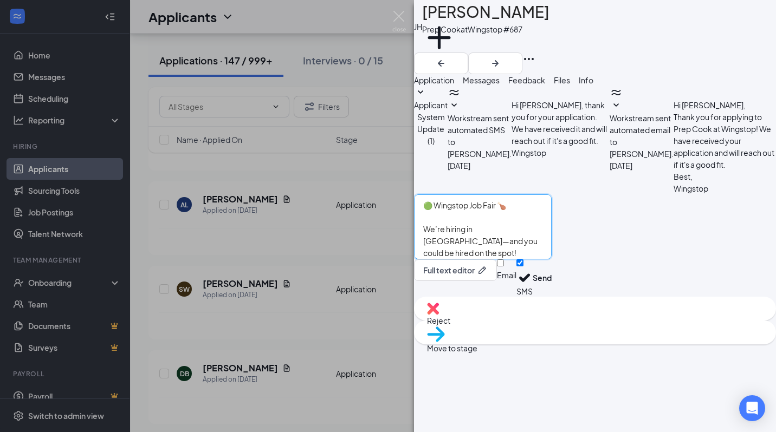
scroll to position [95, 0]
type textarea "🟢 Wingstop Job Fair 🍗 We’re hiring in [GEOGRAPHIC_DATA]—and you could be hired …"
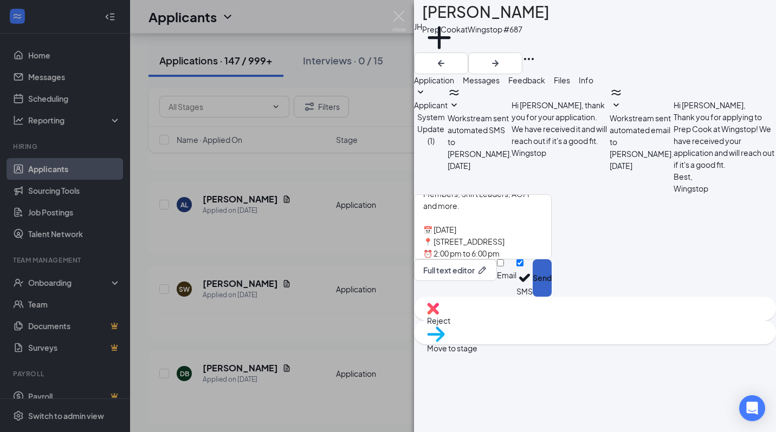
click at [552, 297] on button "Send" at bounding box center [542, 278] width 19 height 37
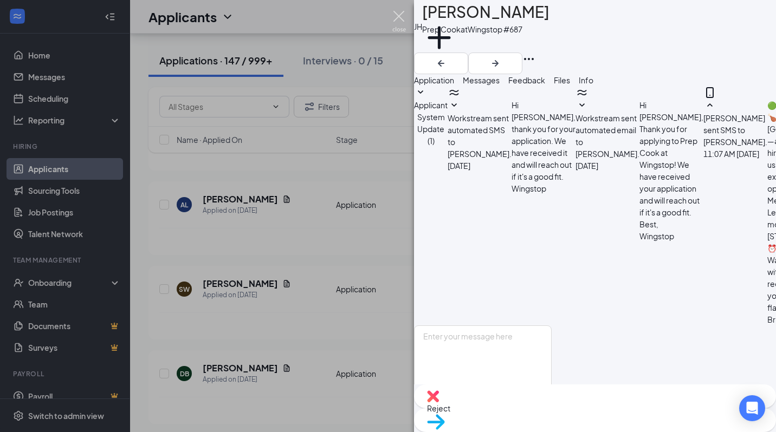
scroll to position [187, 0]
click at [395, 17] on img at bounding box center [399, 21] width 14 height 21
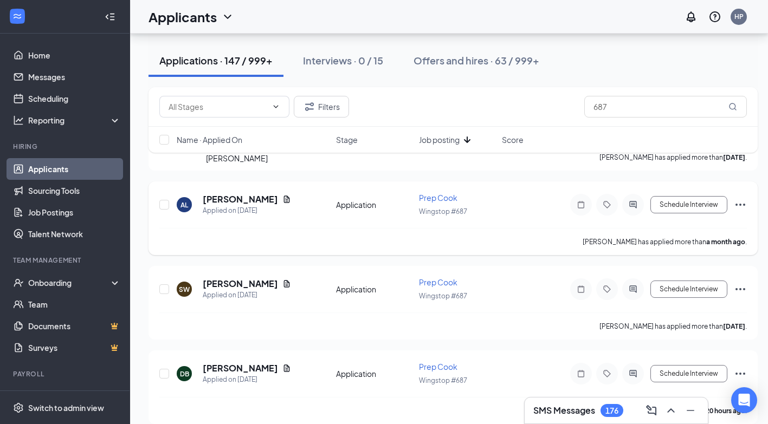
click at [229, 193] on h5 "[PERSON_NAME]" at bounding box center [240, 199] width 75 height 12
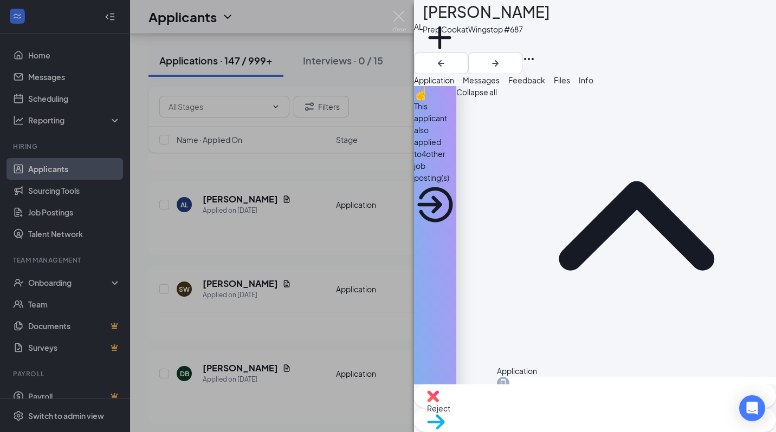
click at [500, 81] on button "Messages" at bounding box center [481, 80] width 37 height 12
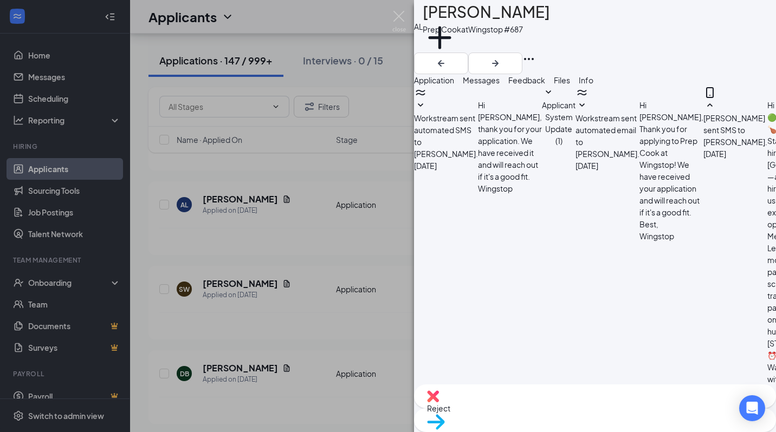
scroll to position [318, 0]
click at [401, 19] on img at bounding box center [399, 21] width 14 height 21
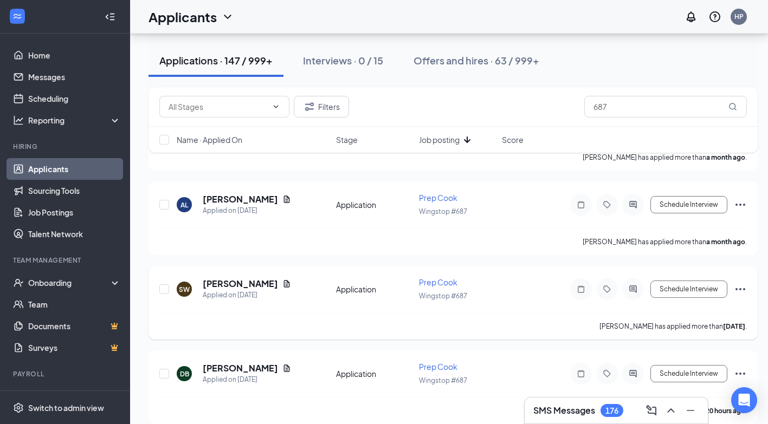
click at [255, 278] on h5 "[PERSON_NAME]" at bounding box center [240, 284] width 75 height 12
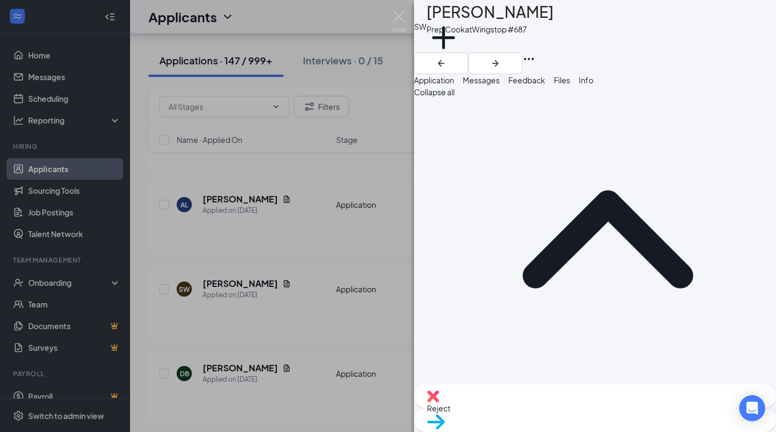
click at [500, 86] on button "Messages" at bounding box center [481, 80] width 37 height 12
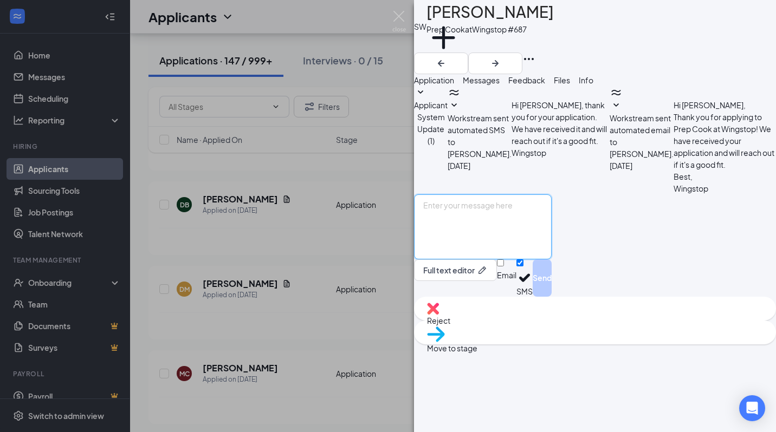
click at [484, 260] on textarea at bounding box center [483, 227] width 138 height 65
paste textarea "🟢 Wingstop Job Fair 🍗 We’re hiring in [GEOGRAPHIC_DATA]—and you could be hired …"
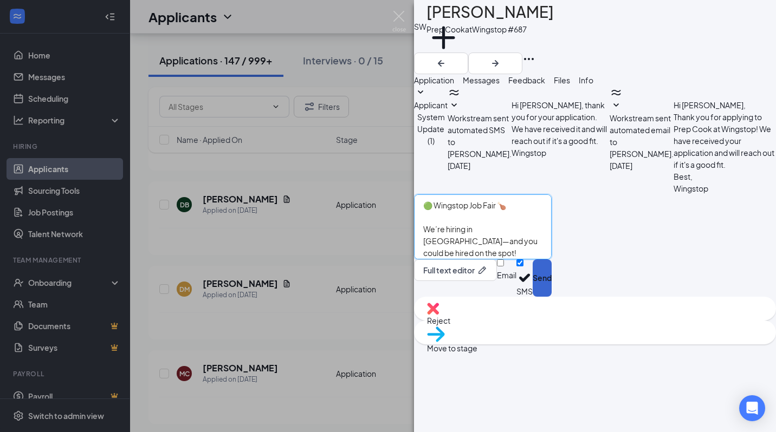
type textarea "🟢 Wingstop Job Fair 🍗 We’re hiring in [GEOGRAPHIC_DATA]—and you could be hired …"
click at [552, 297] on button "Send" at bounding box center [542, 278] width 19 height 37
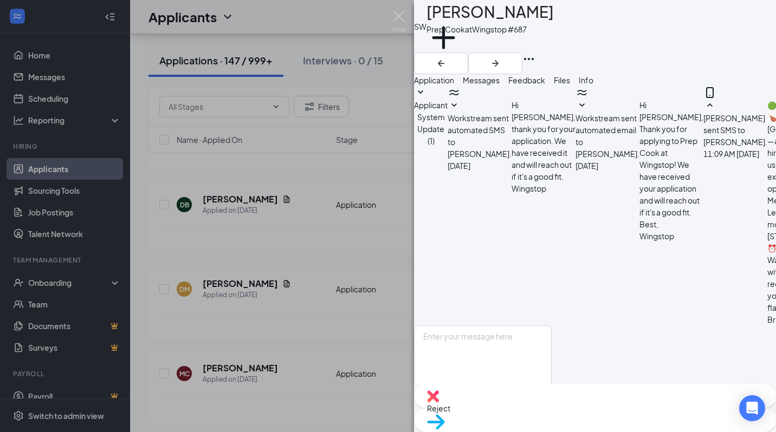
scroll to position [187, 0]
